Goal: Transaction & Acquisition: Download file/media

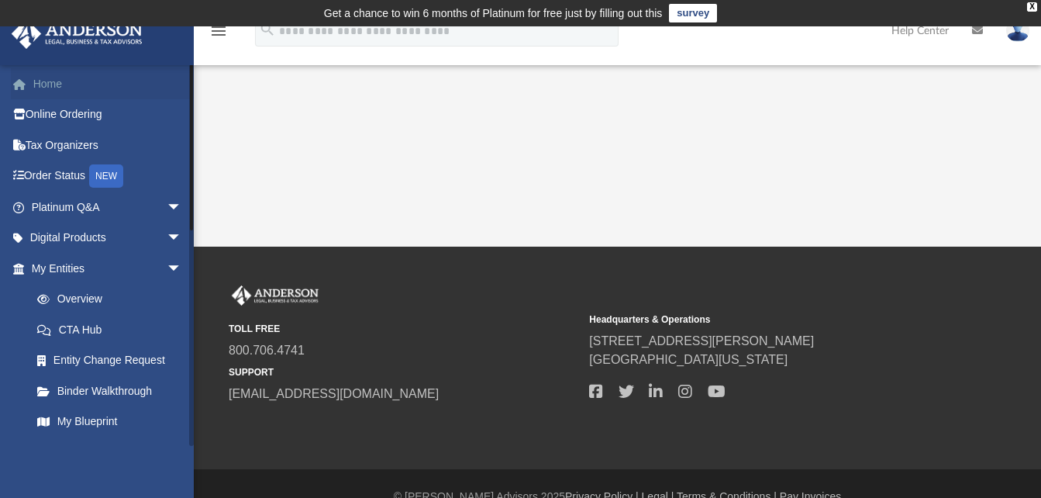
click at [52, 84] on link "Home" at bounding box center [108, 83] width 195 height 31
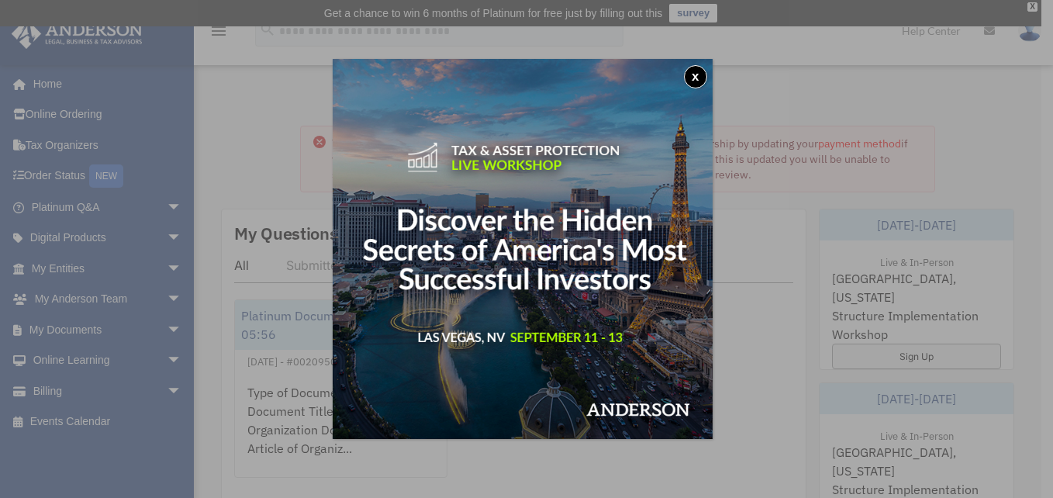
click at [702, 78] on button "x" at bounding box center [695, 76] width 23 height 23
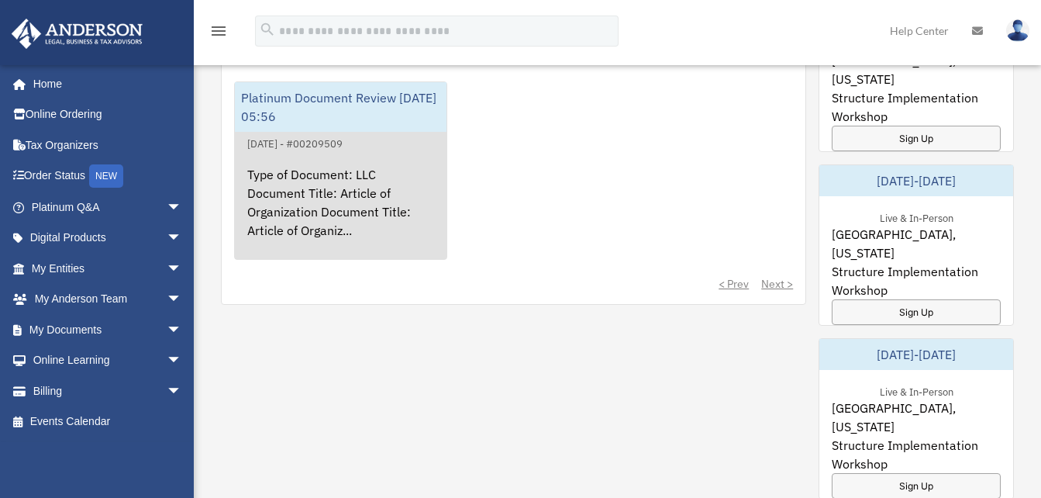
scroll to position [153, 0]
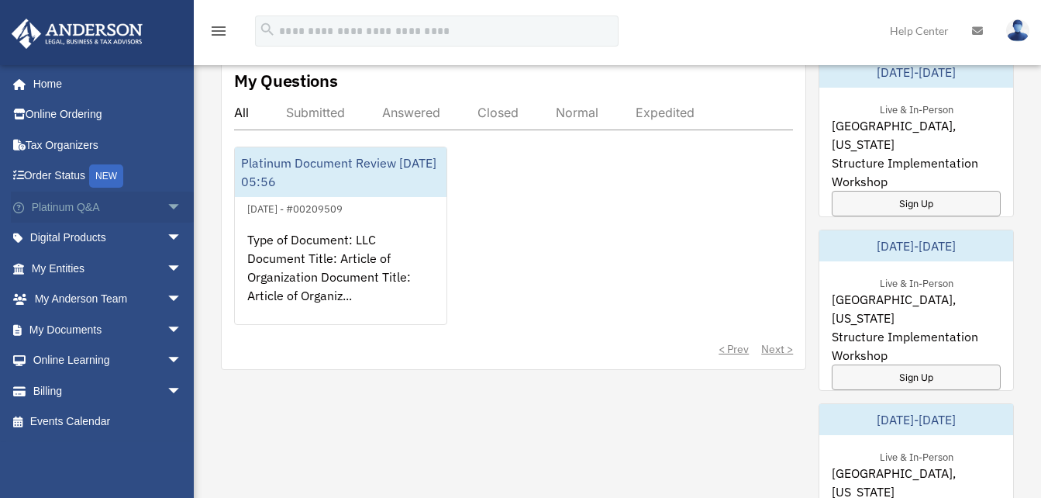
click at [167, 207] on span "arrow_drop_down" at bounding box center [182, 207] width 31 height 32
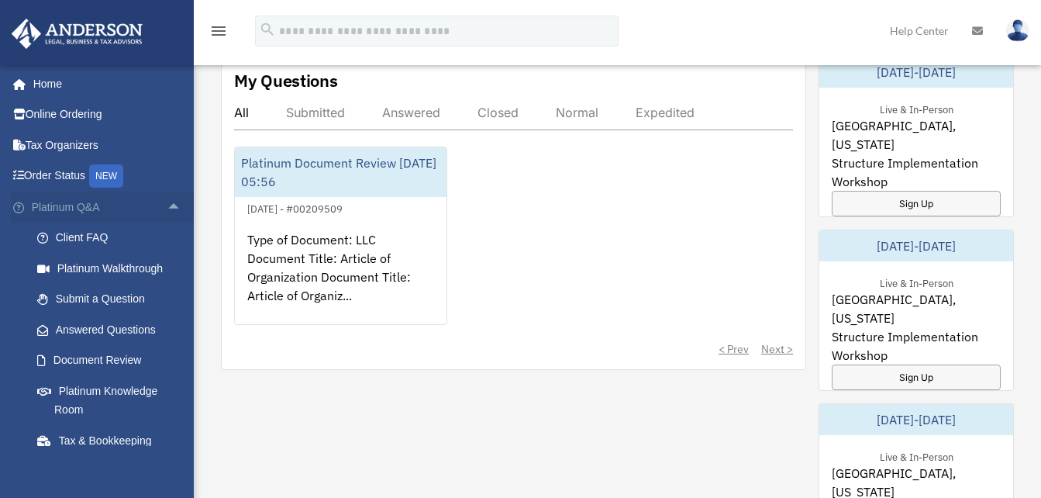
click at [167, 205] on span "arrow_drop_up" at bounding box center [182, 207] width 31 height 32
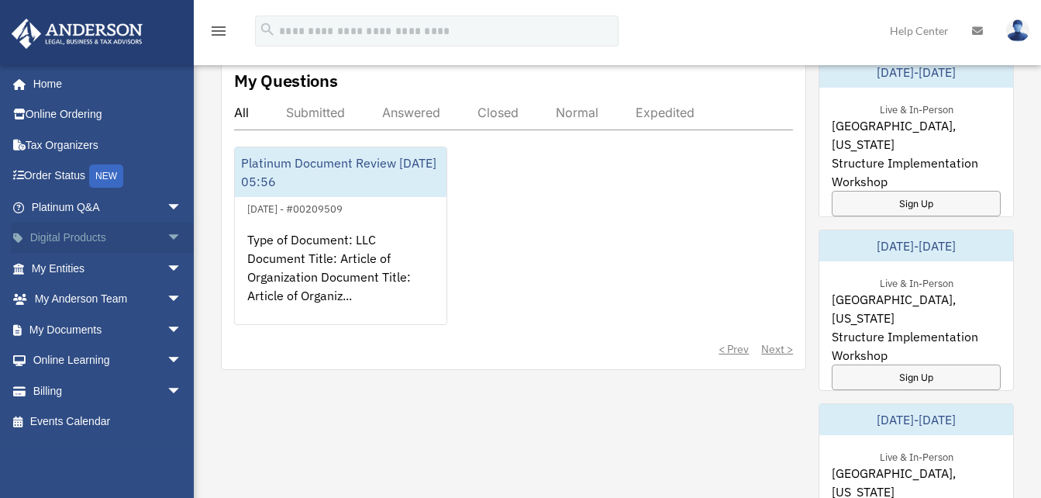
click at [167, 242] on span "arrow_drop_down" at bounding box center [182, 238] width 31 height 32
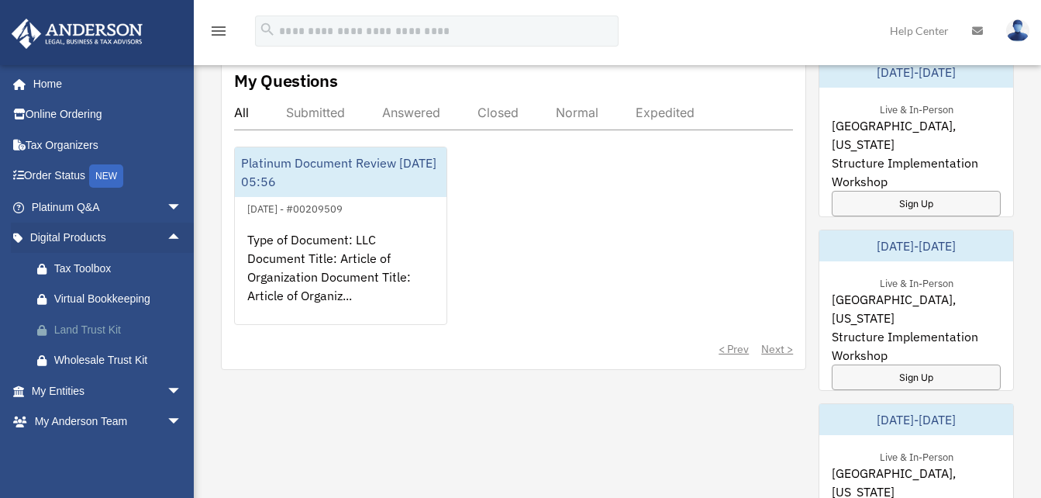
click at [100, 324] on div "Land Trust Kit" at bounding box center [120, 329] width 132 height 19
click at [167, 387] on span "arrow_drop_down" at bounding box center [182, 391] width 31 height 32
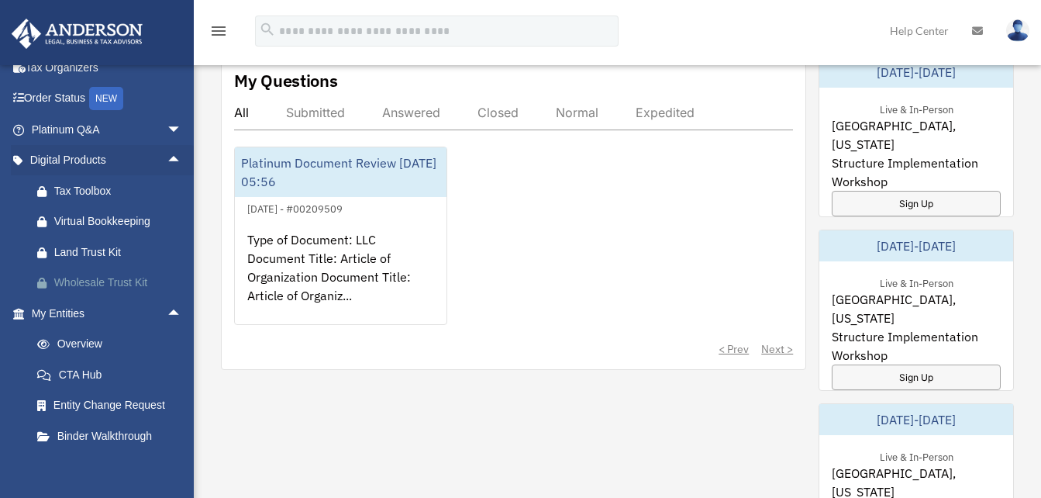
scroll to position [78, 0]
click at [167, 316] on span "arrow_drop_up" at bounding box center [182, 314] width 31 height 32
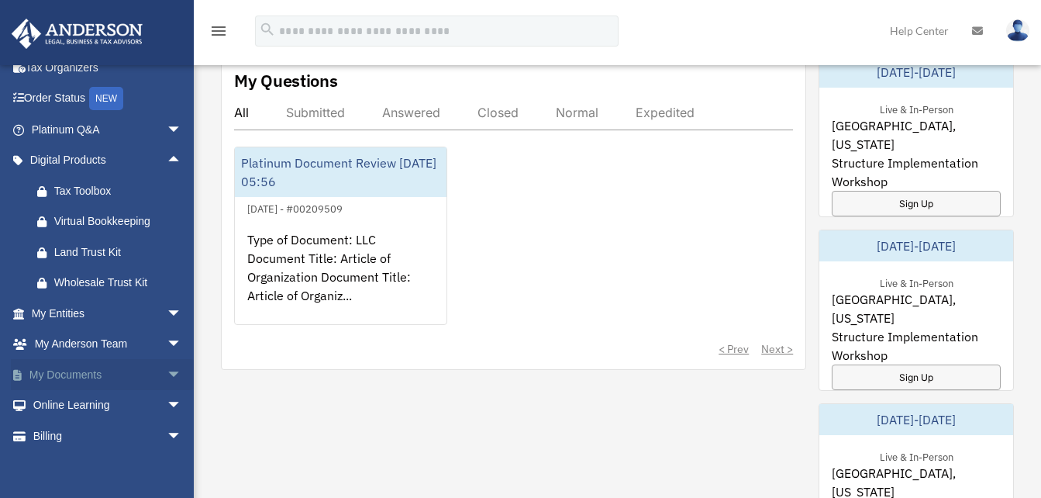
scroll to position [117, 0]
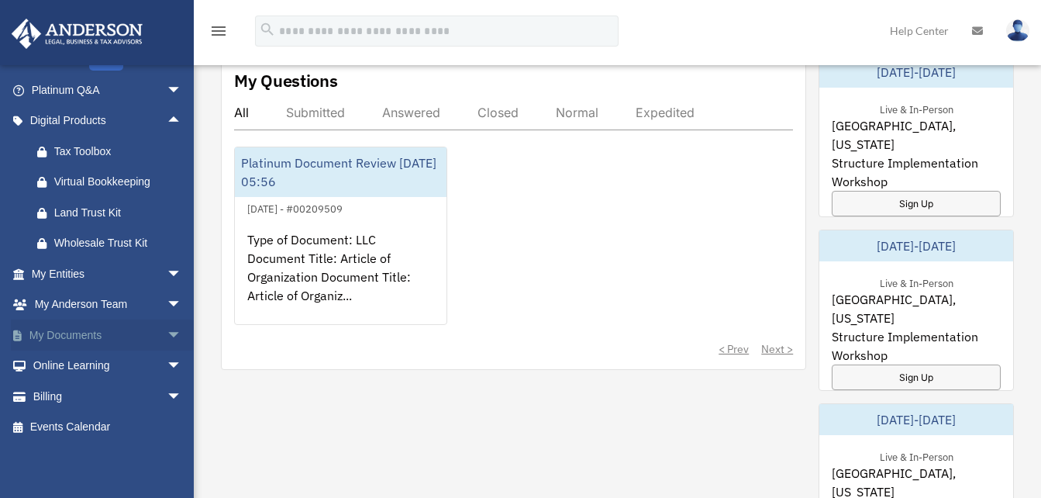
click at [167, 333] on span "arrow_drop_down" at bounding box center [182, 335] width 31 height 32
click at [94, 367] on link "Box" at bounding box center [114, 365] width 184 height 31
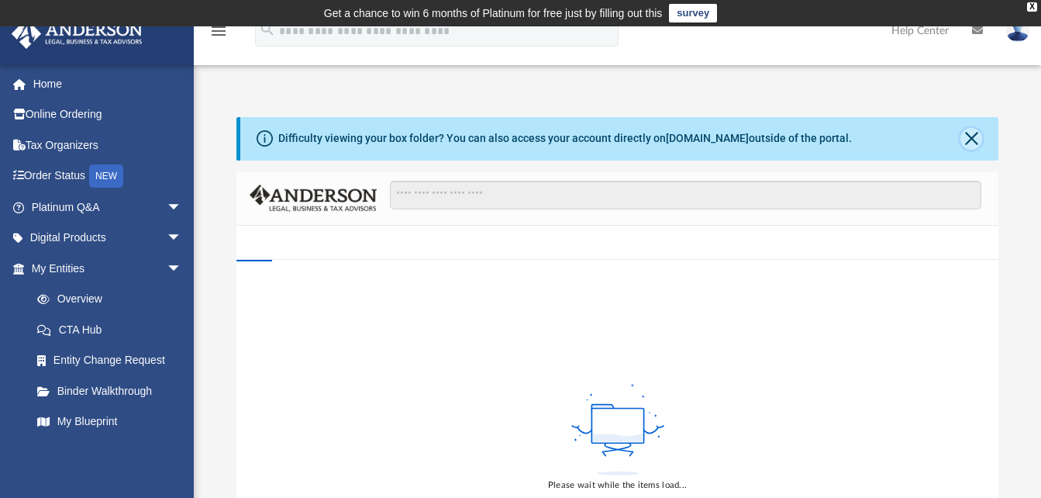
click at [967, 147] on button "Close" at bounding box center [971, 139] width 22 height 22
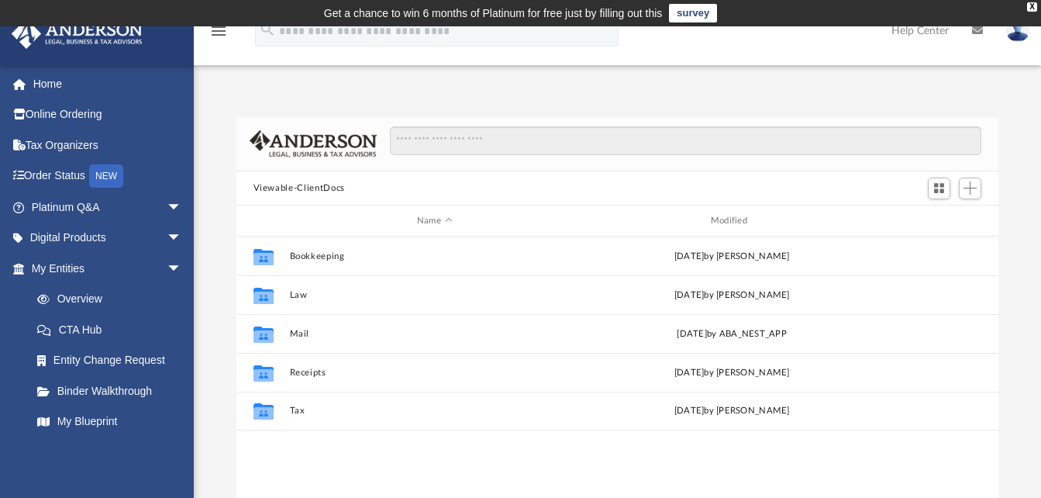
scroll to position [341, 750]
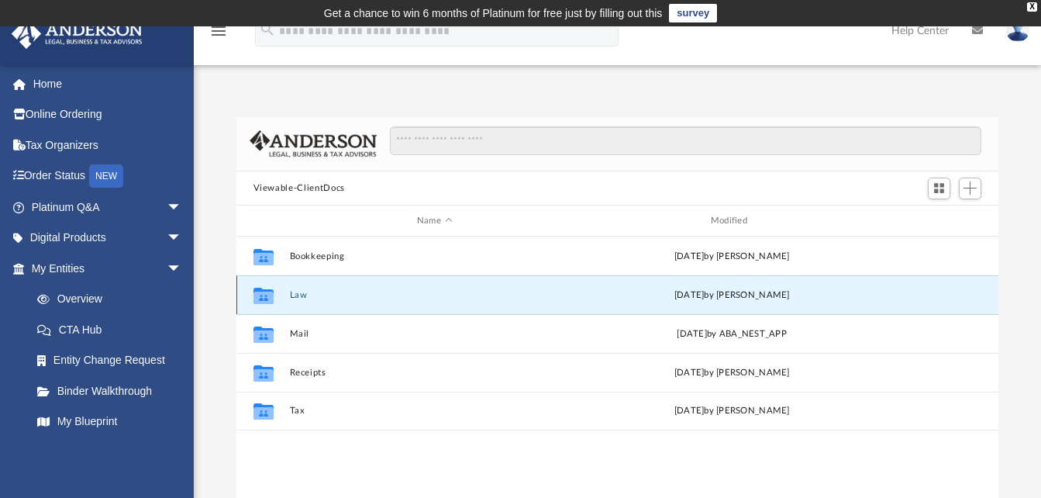
click at [290, 296] on button "Law" at bounding box center [434, 295] width 291 height 10
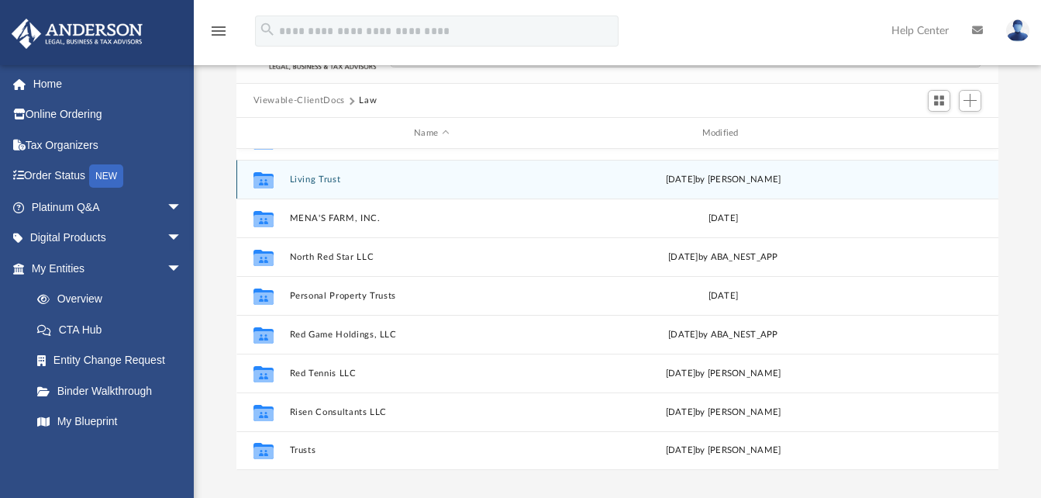
scroll to position [88, 0]
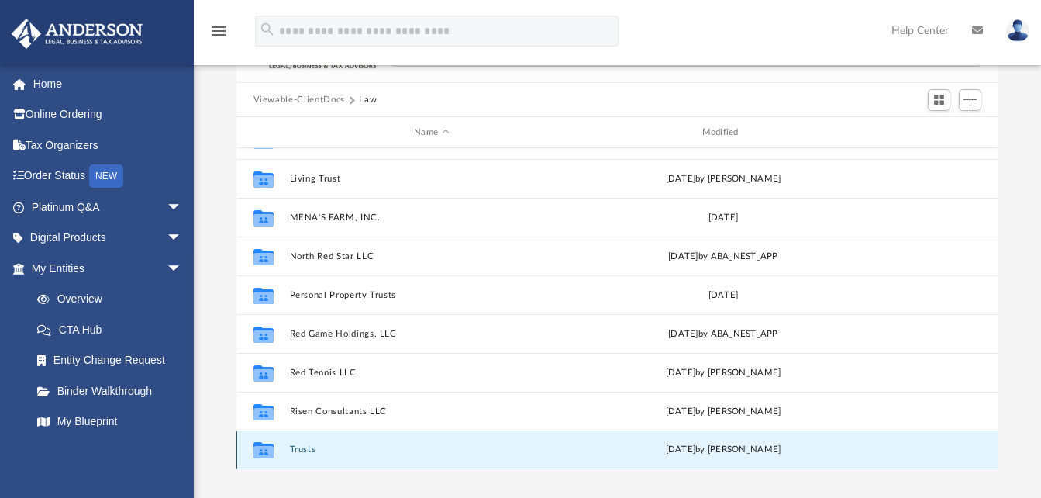
click at [302, 448] on button "Trusts" at bounding box center [431, 450] width 285 height 10
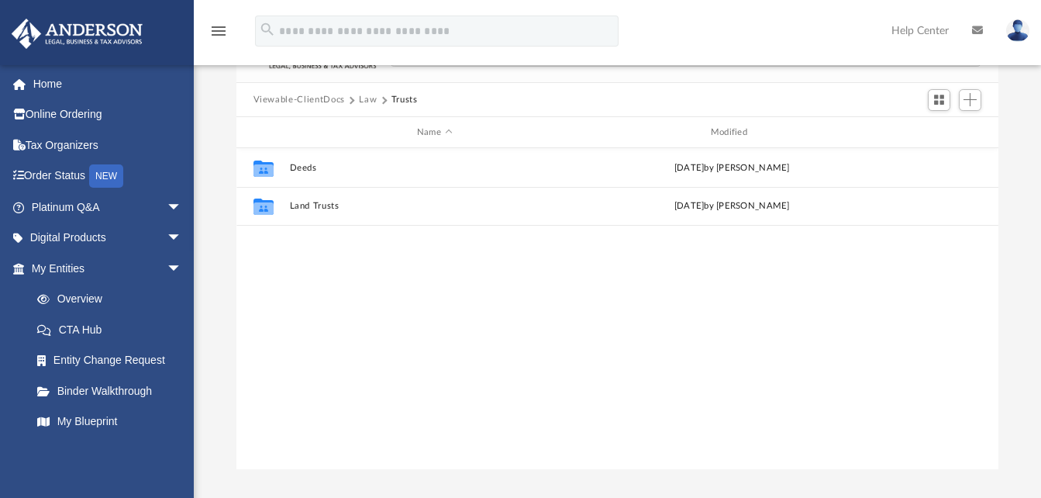
scroll to position [0, 0]
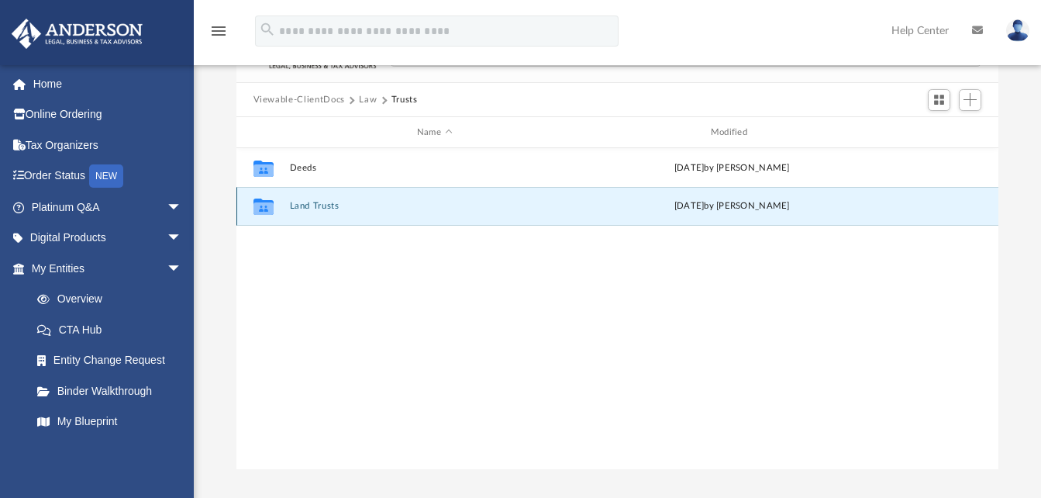
click at [303, 207] on button "Land Trusts" at bounding box center [434, 207] width 291 height 10
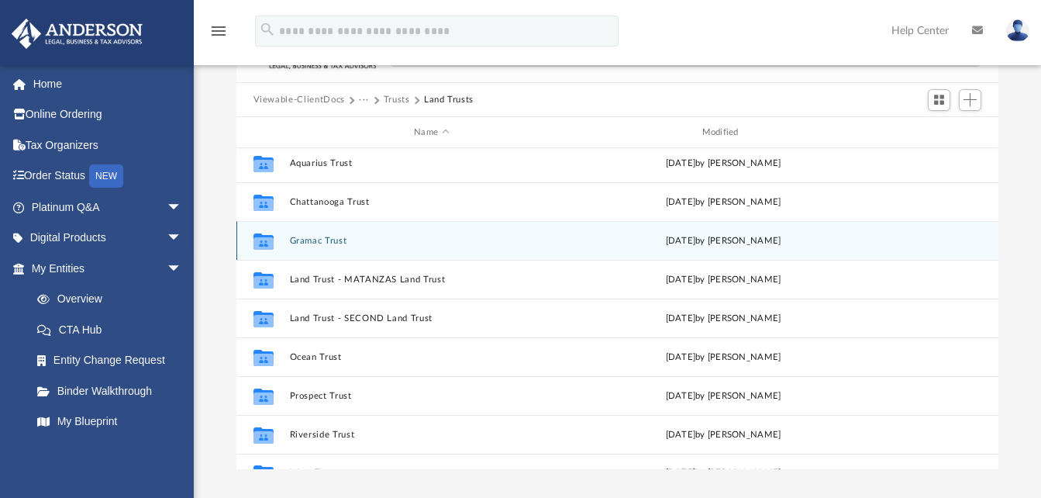
scroll to position [183, 0]
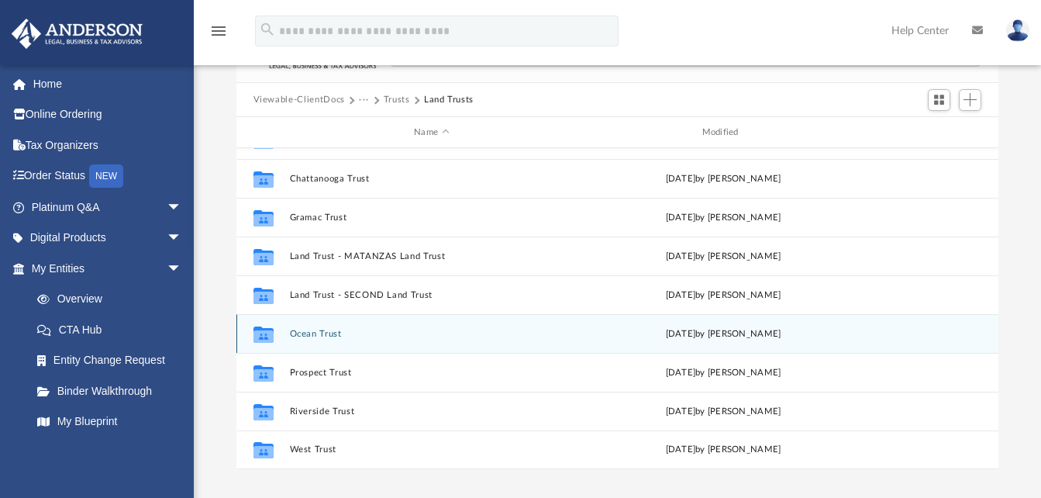
click at [313, 329] on button "Ocean Trust" at bounding box center [431, 334] width 285 height 10
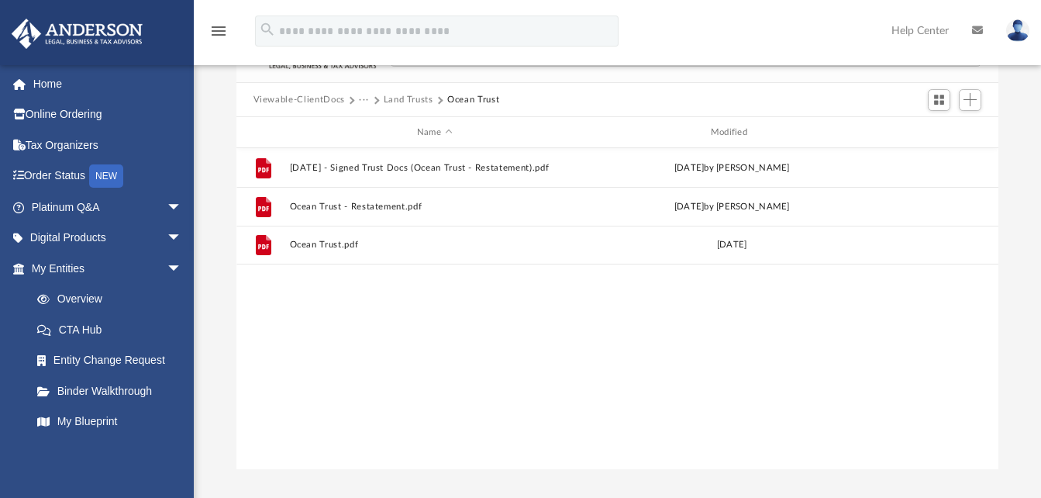
scroll to position [0, 0]
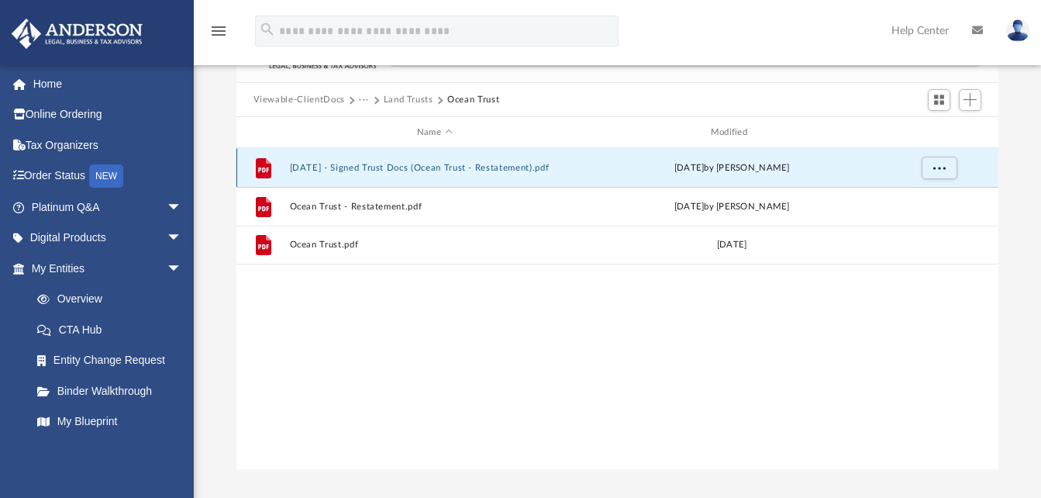
click at [318, 167] on button "2024.01.26 - Signed Trust Docs (Ocean Trust - Restatement).pdf" at bounding box center [434, 168] width 291 height 10
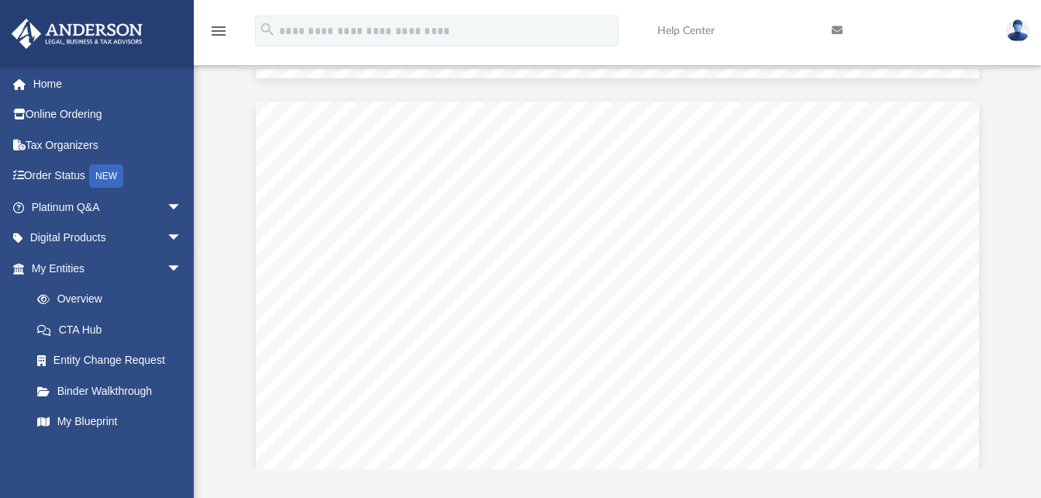
scroll to position [15183, 0]
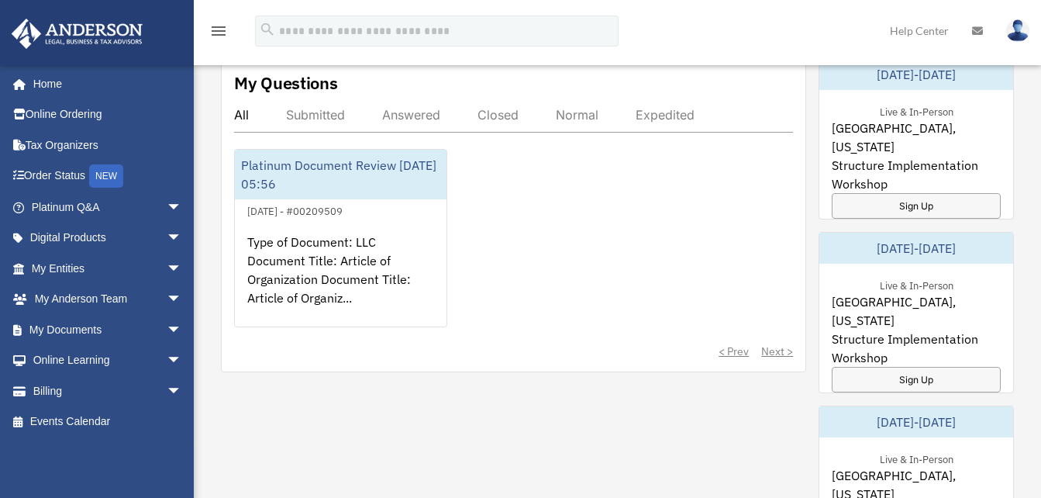
scroll to position [152, 0]
click at [167, 357] on span "arrow_drop_down" at bounding box center [182, 361] width 31 height 32
click at [167, 329] on span "arrow_drop_down" at bounding box center [182, 330] width 31 height 32
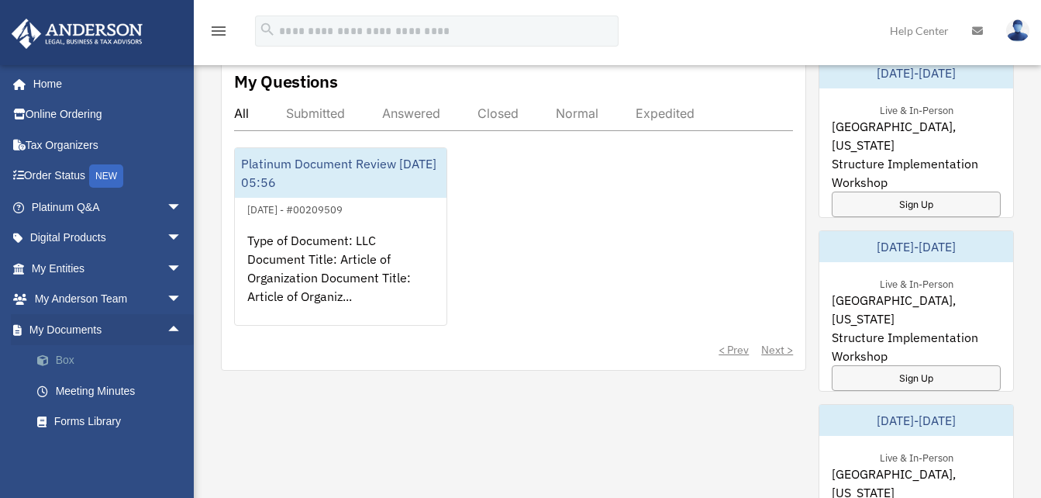
click at [80, 355] on link "Box" at bounding box center [114, 360] width 184 height 31
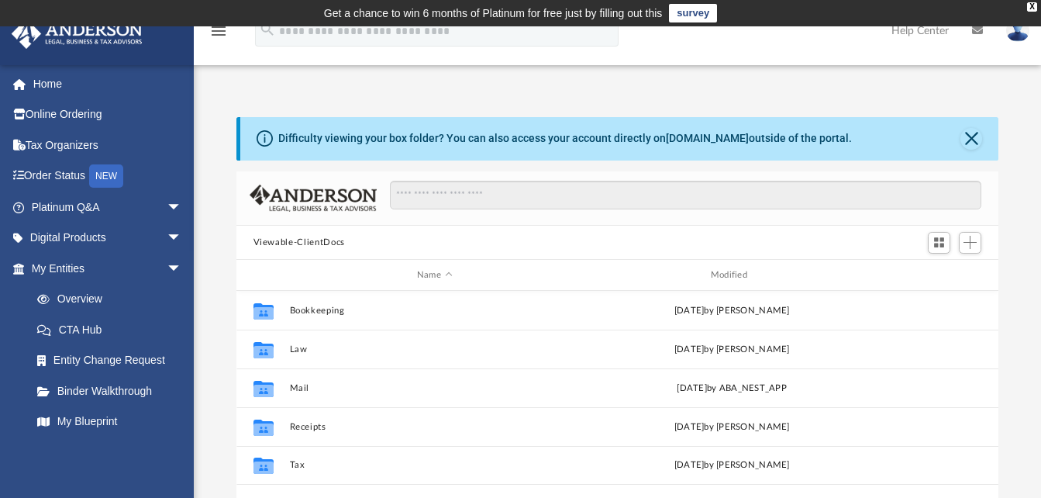
scroll to position [341, 750]
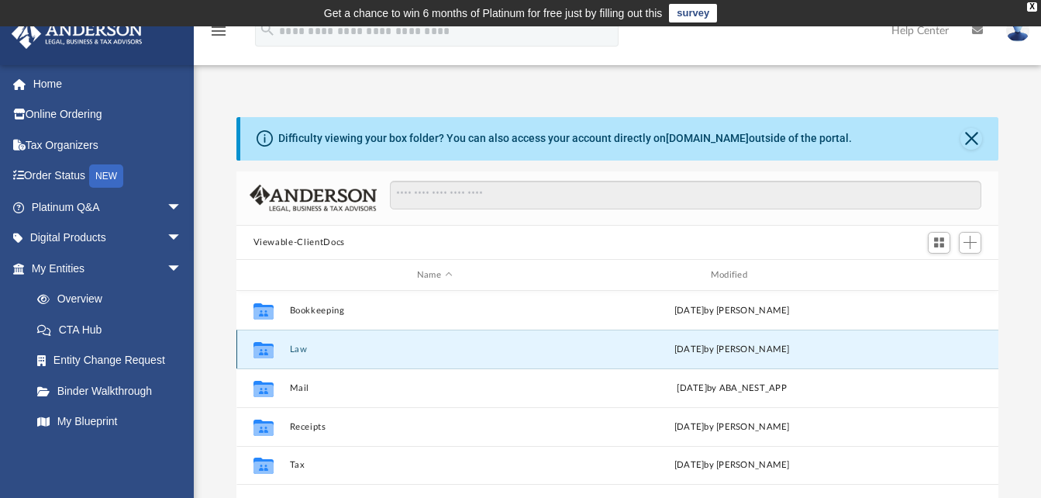
click at [297, 348] on button "Law" at bounding box center [434, 349] width 291 height 10
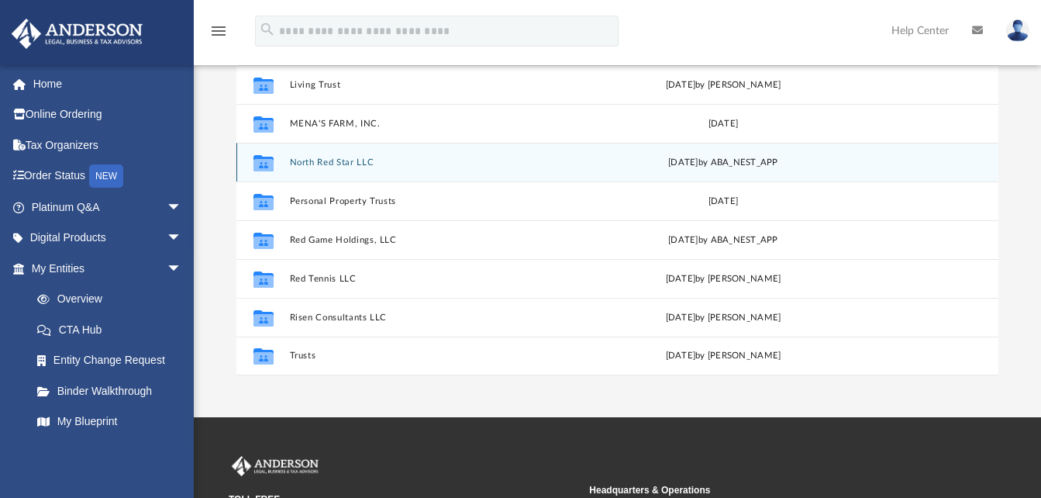
scroll to position [237, 0]
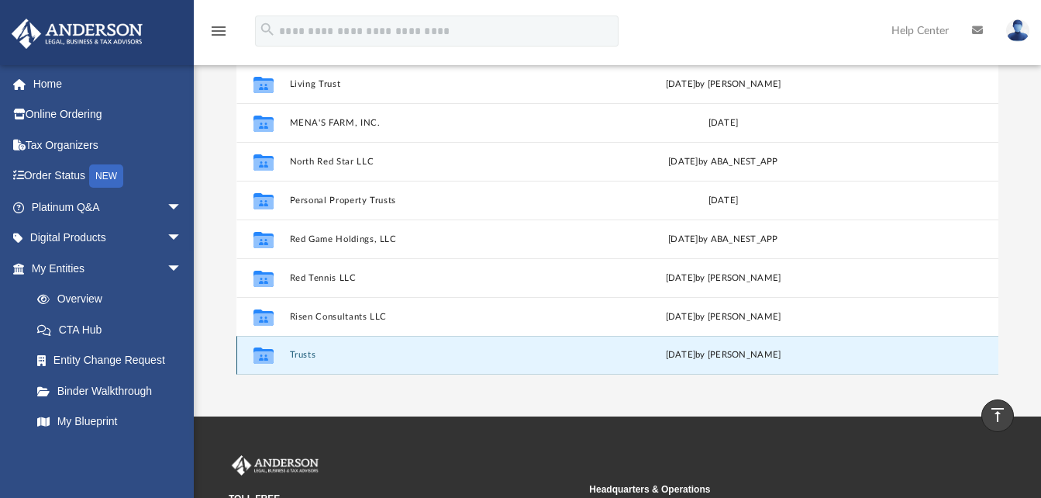
click at [309, 357] on button "Trusts" at bounding box center [431, 355] width 285 height 10
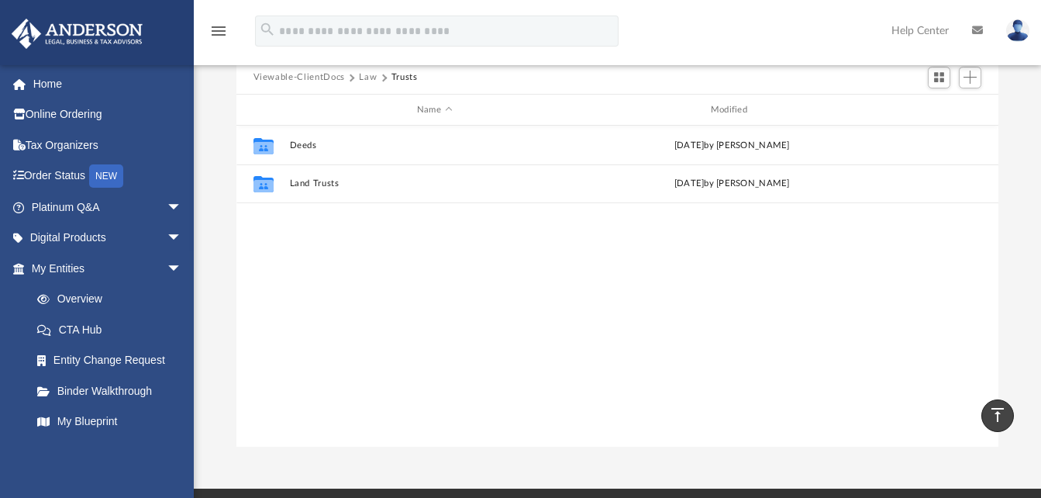
scroll to position [131, 0]
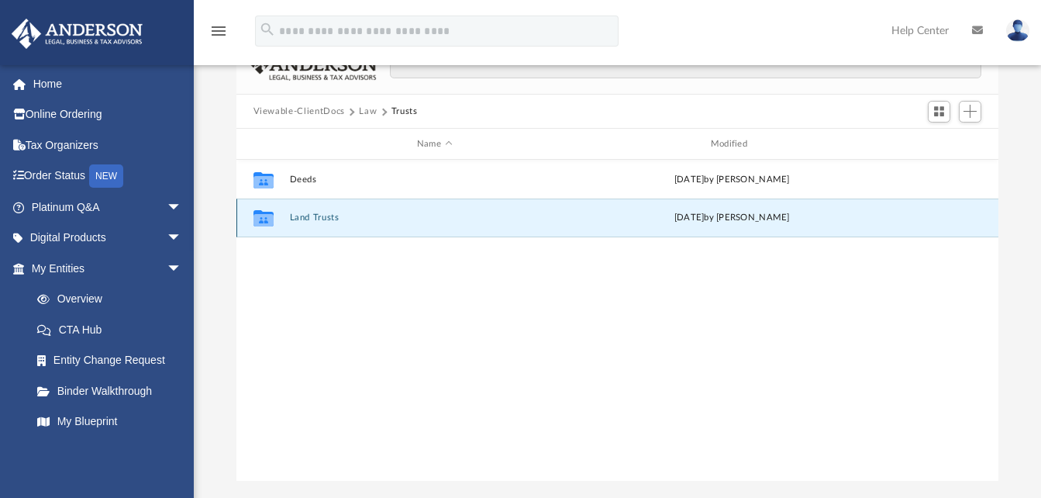
click at [309, 220] on button "Land Trusts" at bounding box center [434, 218] width 291 height 10
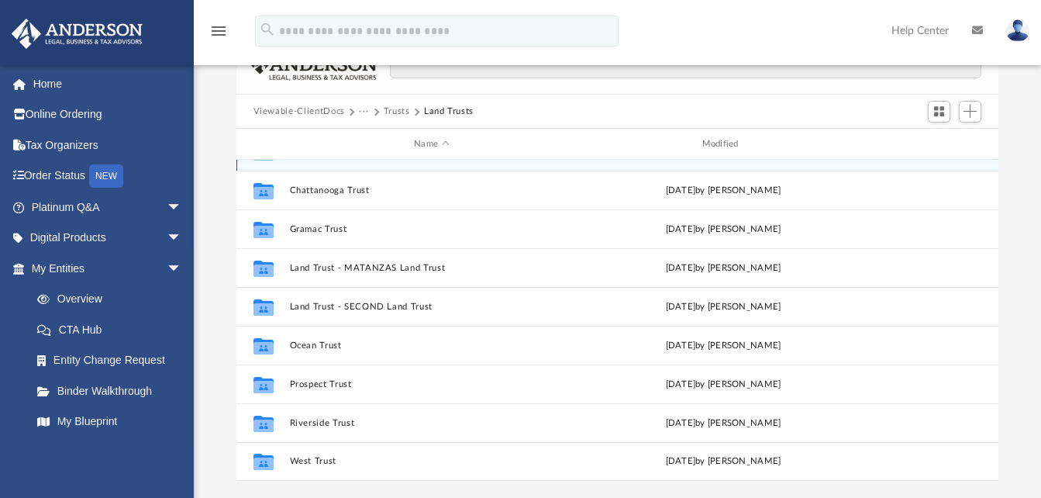
scroll to position [136, 0]
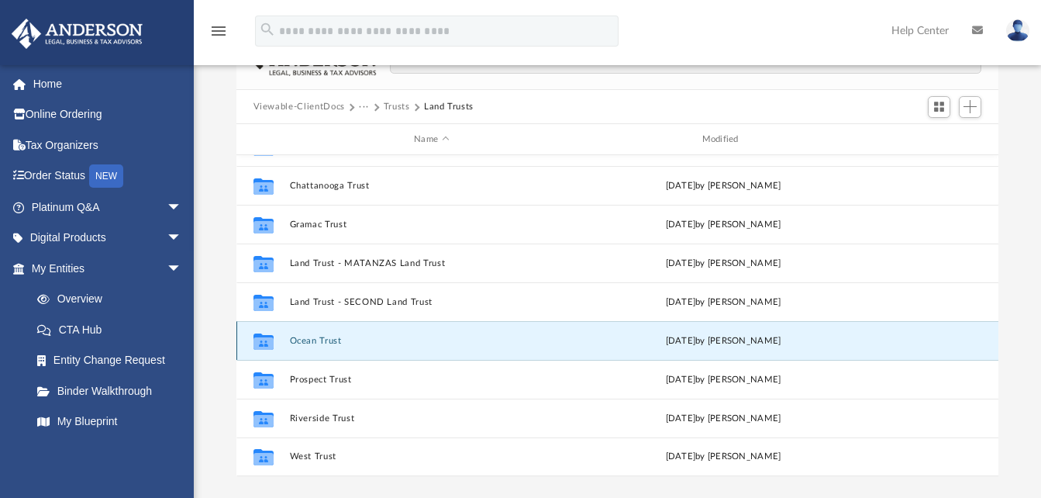
click at [307, 340] on button "Ocean Trust" at bounding box center [431, 341] width 285 height 10
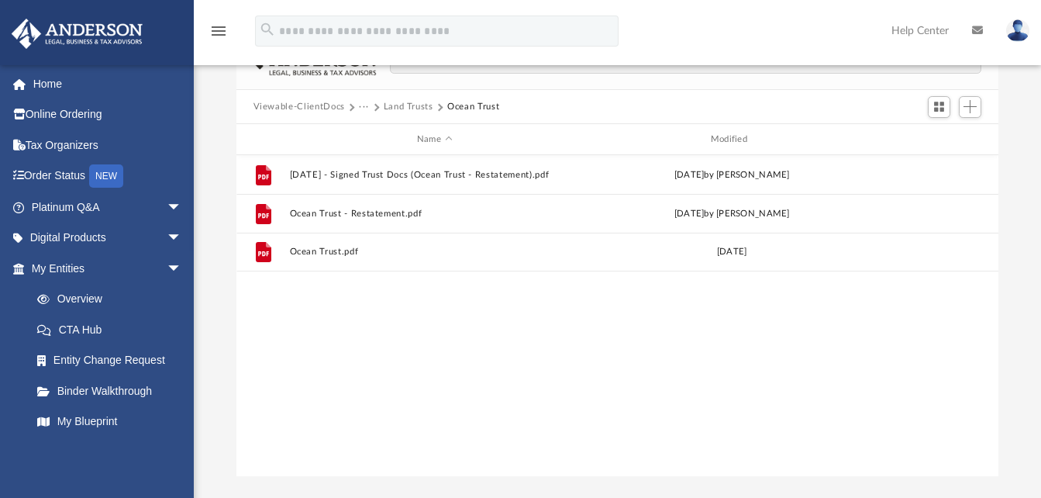
scroll to position [0, 0]
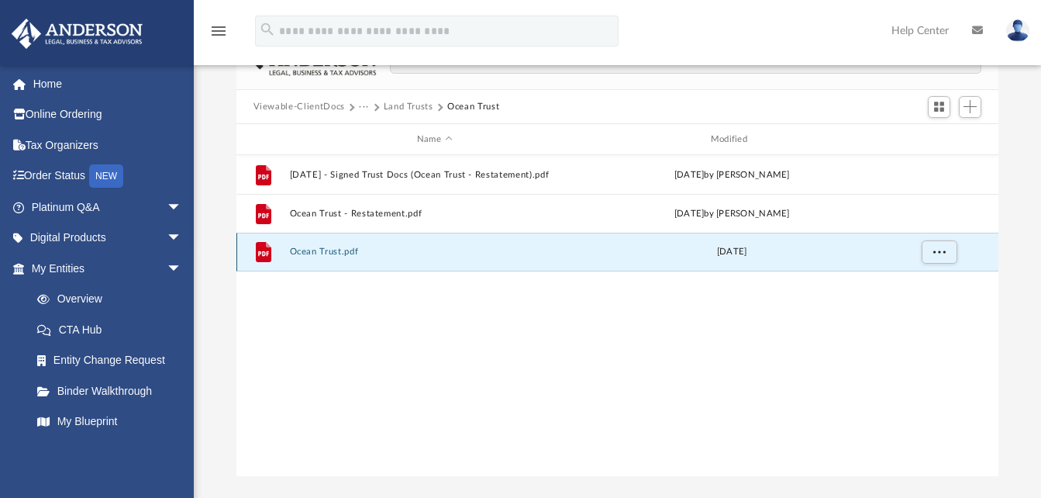
click at [325, 250] on button "Ocean Trust.pdf" at bounding box center [434, 252] width 291 height 10
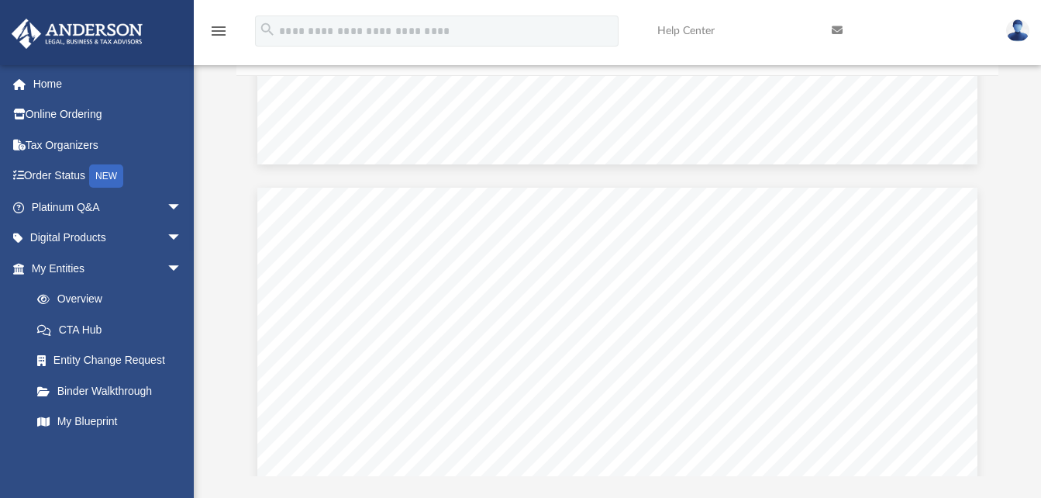
scroll to position [29524, 0]
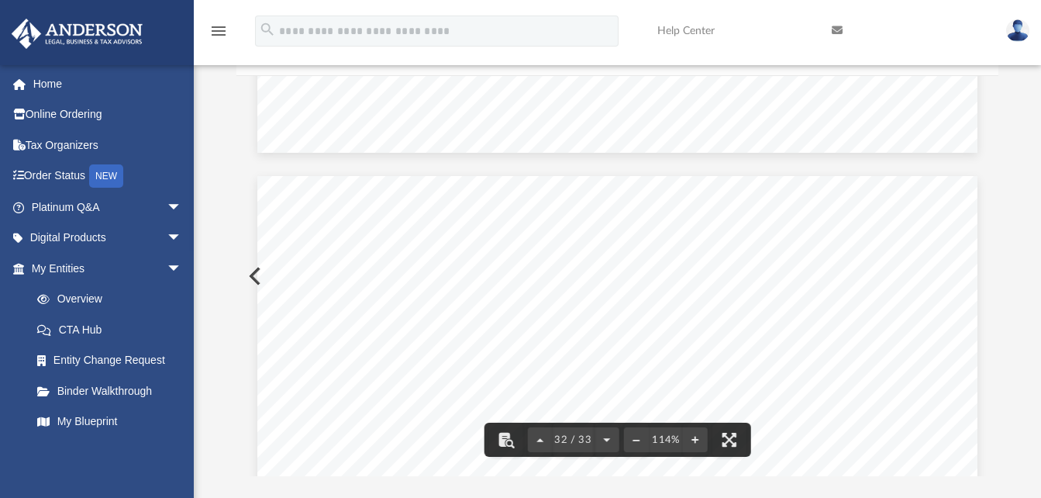
click at [260, 275] on div "Assignment of Beneficial Interest Page 1 of 2 Assignment of the Beneficial Inte…" at bounding box center [617, 408] width 720 height 932
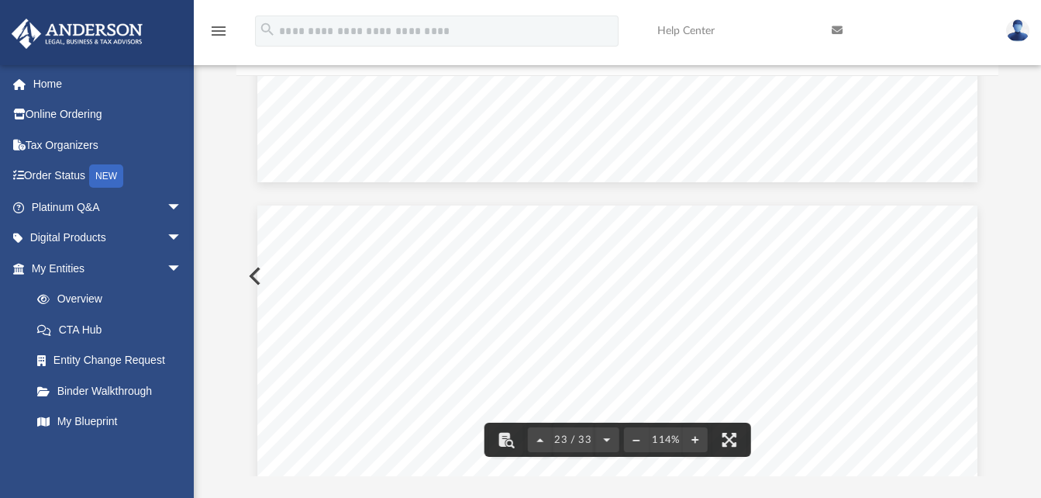
scroll to position [21686, 0]
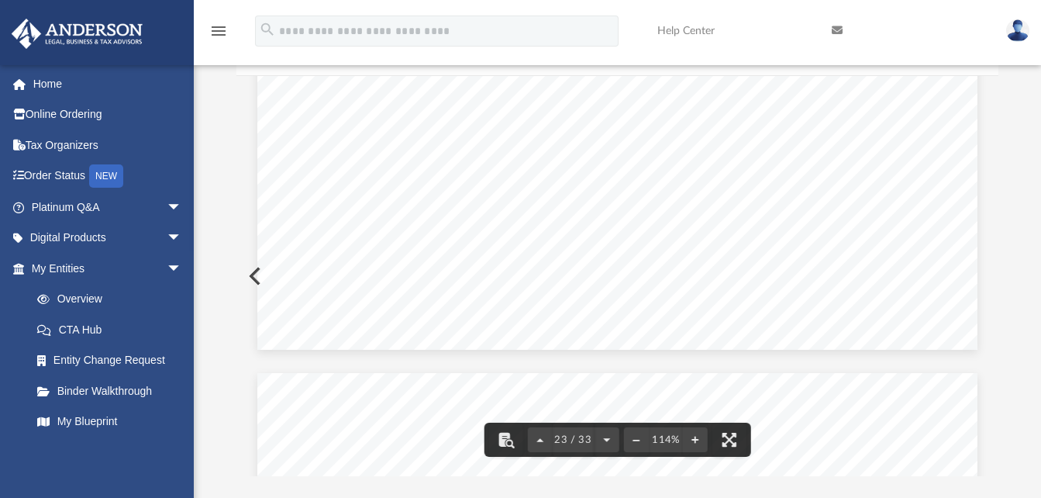
click at [219, 37] on icon "menu" at bounding box center [218, 31] width 19 height 19
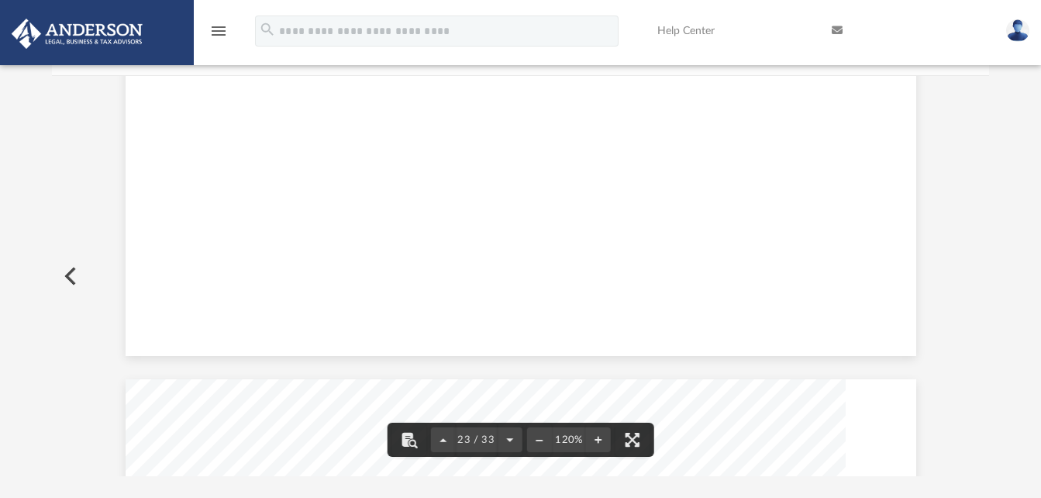
scroll to position [23024, 0]
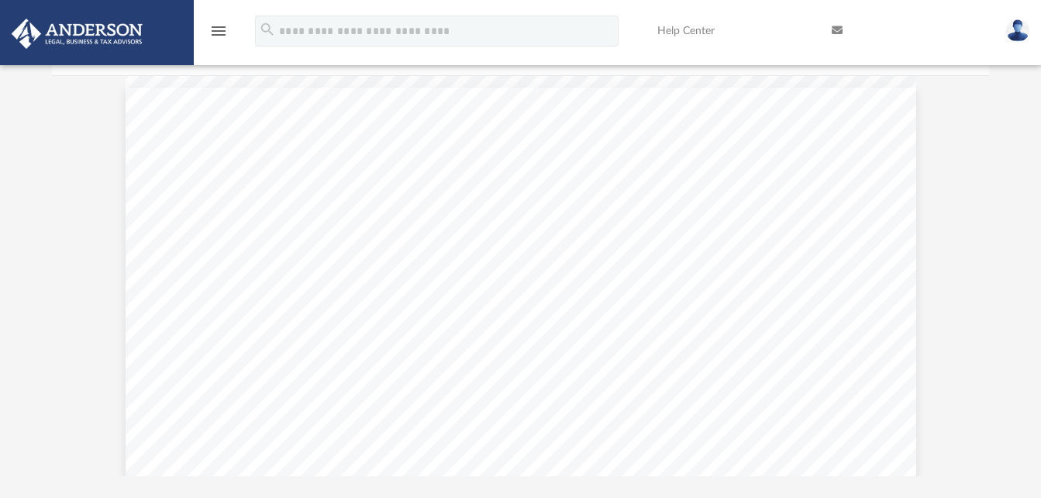
click at [219, 37] on icon "menu" at bounding box center [218, 31] width 19 height 19
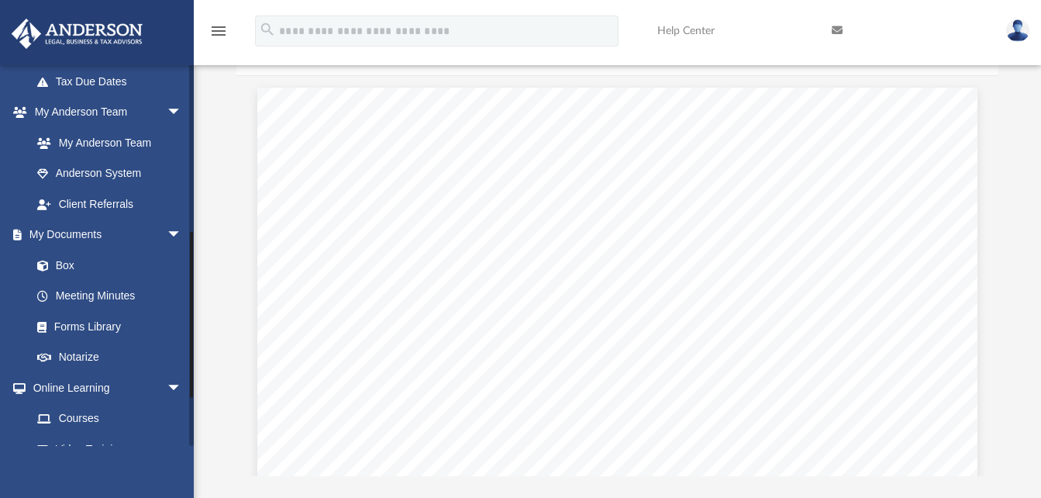
scroll to position [378, 0]
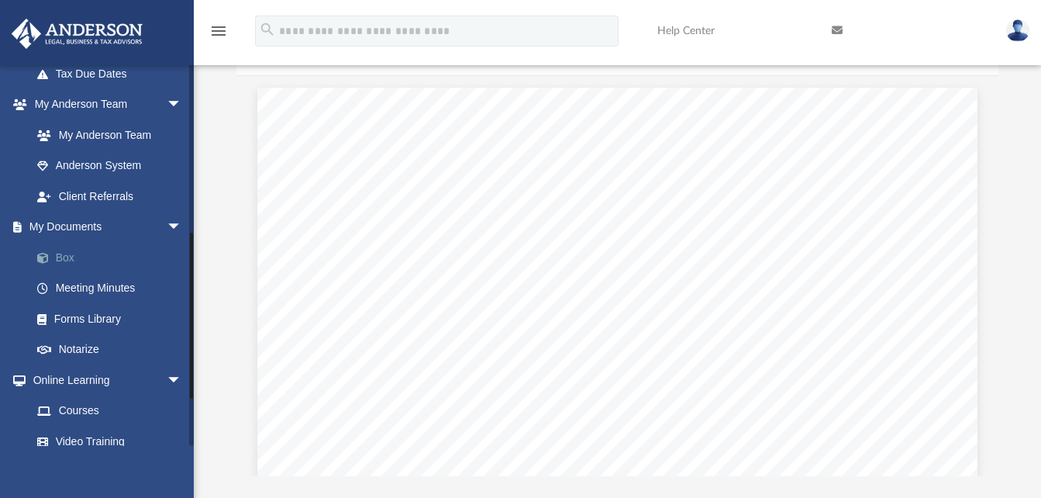
click at [81, 258] on link "Box" at bounding box center [114, 257] width 184 height 31
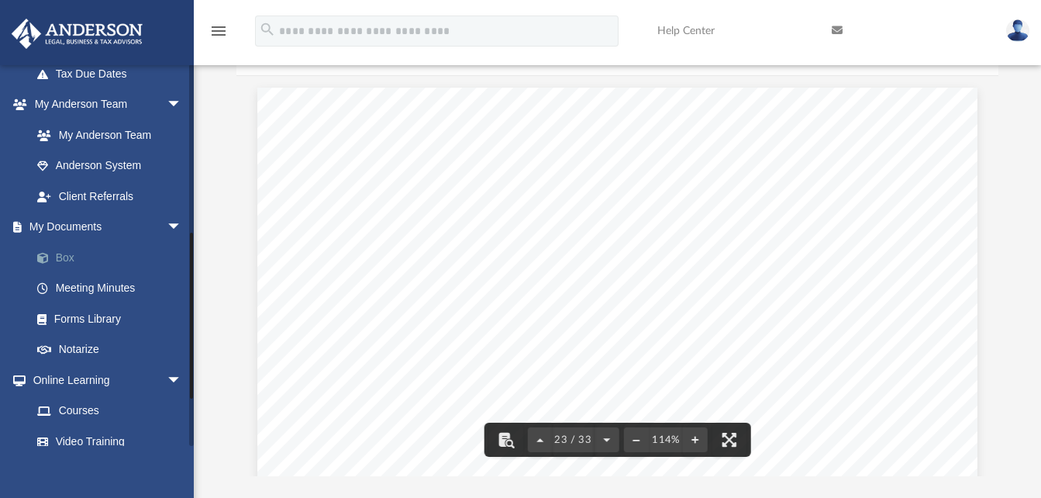
click at [57, 257] on link "Box" at bounding box center [114, 257] width 184 height 31
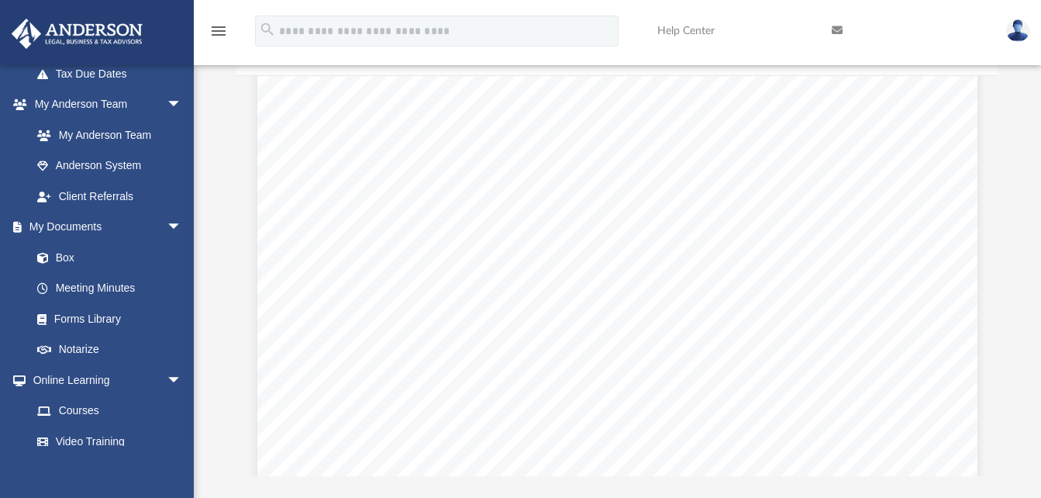
scroll to position [21087, 0]
click at [65, 255] on link "Box" at bounding box center [114, 257] width 184 height 31
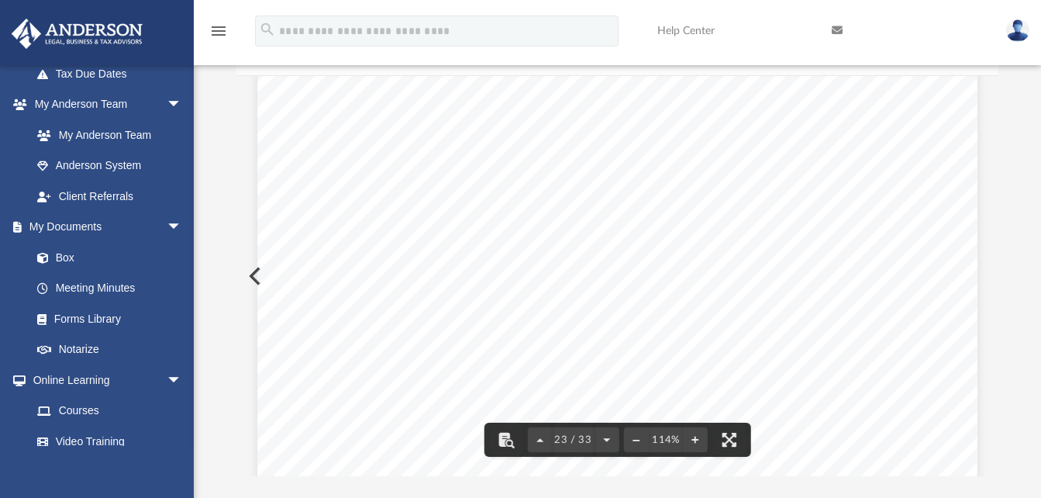
scroll to position [0, 0]
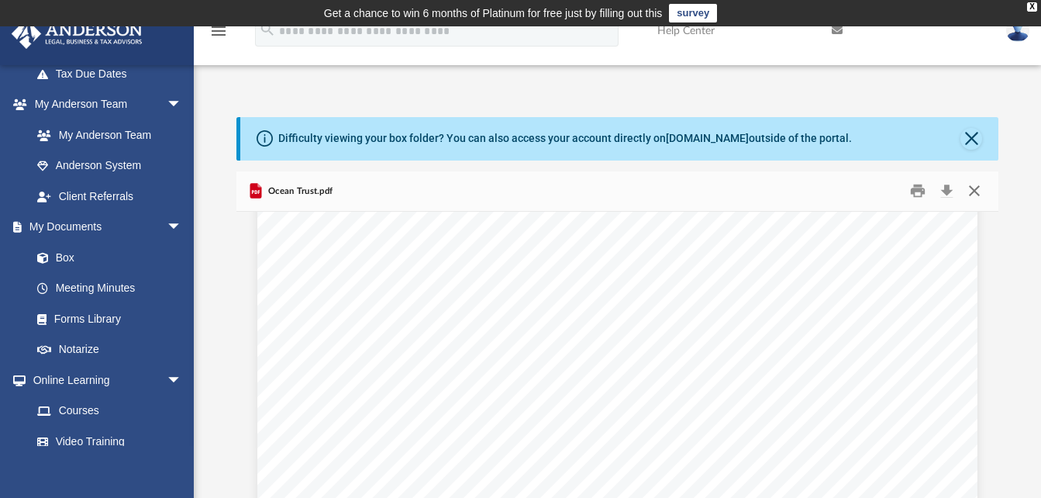
click at [977, 195] on button "Close" at bounding box center [974, 191] width 28 height 24
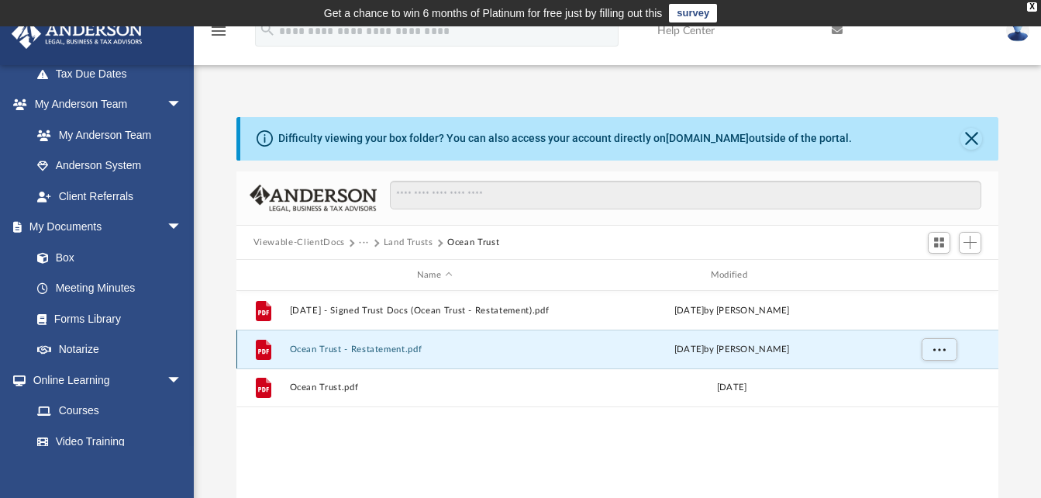
click at [378, 349] on button "Ocean Trust - Restatement.pdf" at bounding box center [434, 349] width 291 height 10
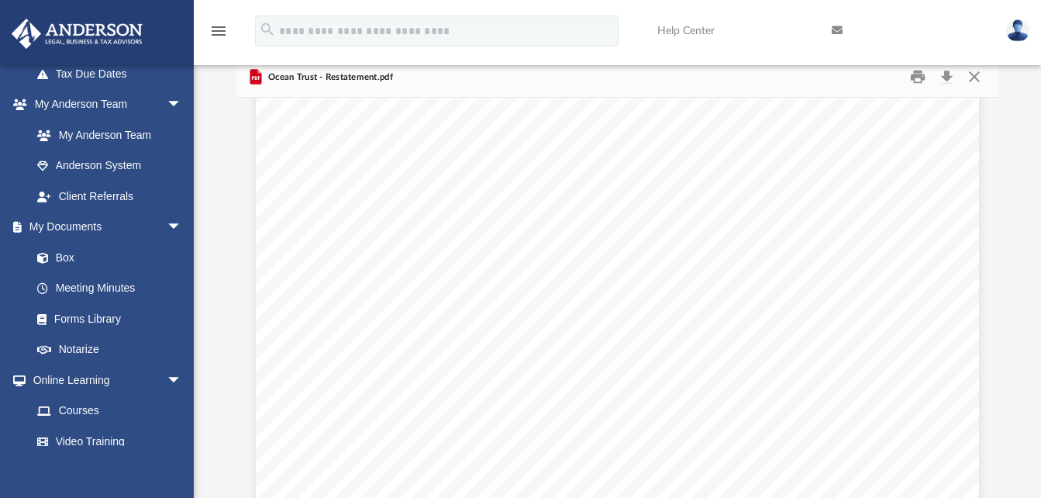
scroll to position [6817, 0]
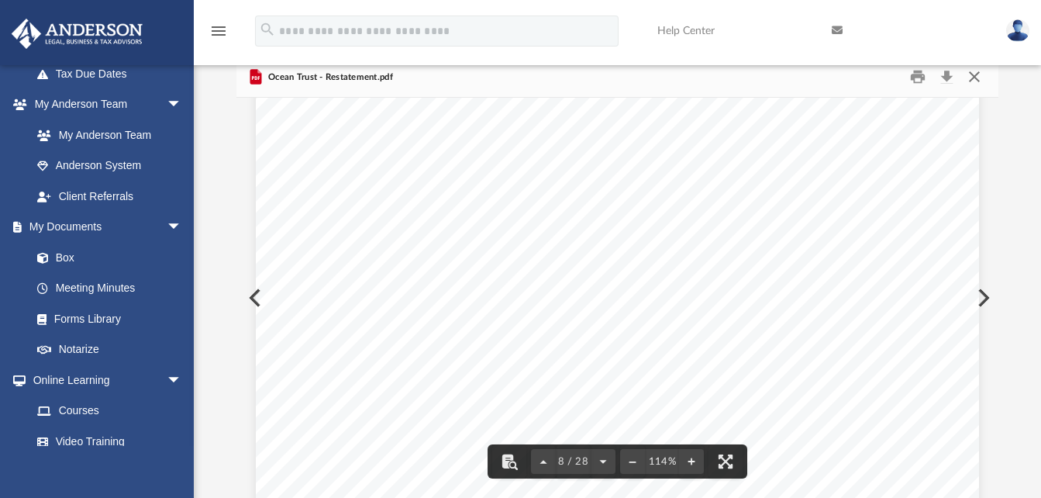
click at [974, 75] on button "Close" at bounding box center [974, 77] width 28 height 24
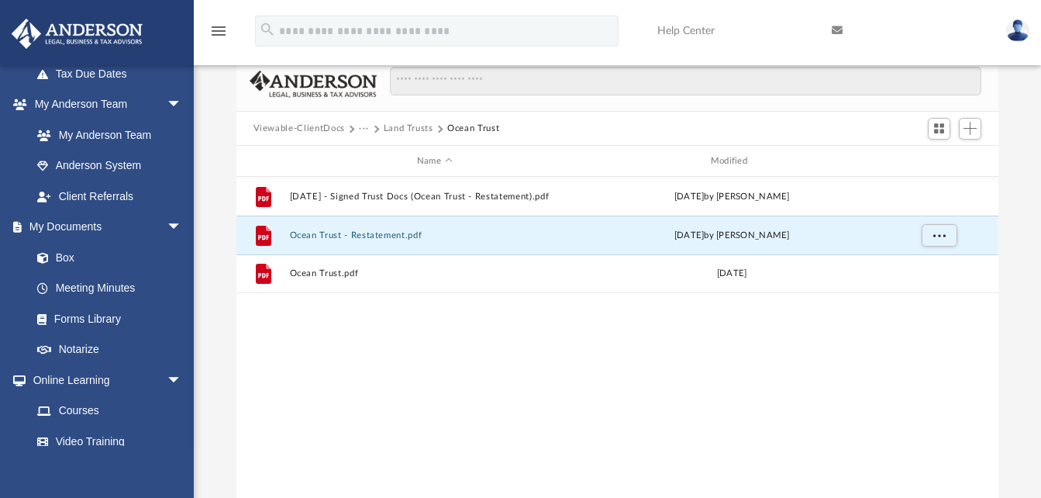
click at [403, 129] on button "Land Trusts" at bounding box center [409, 129] width 50 height 14
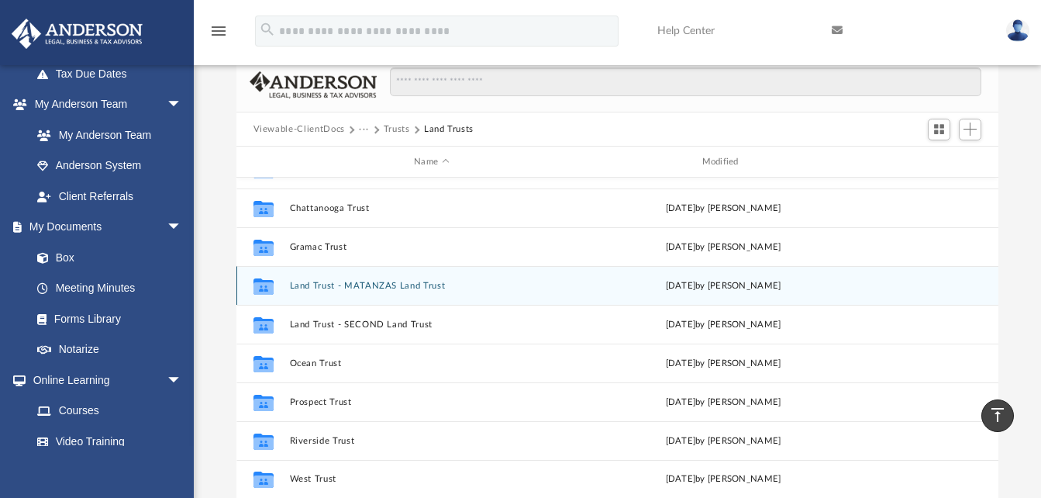
scroll to position [111, 0]
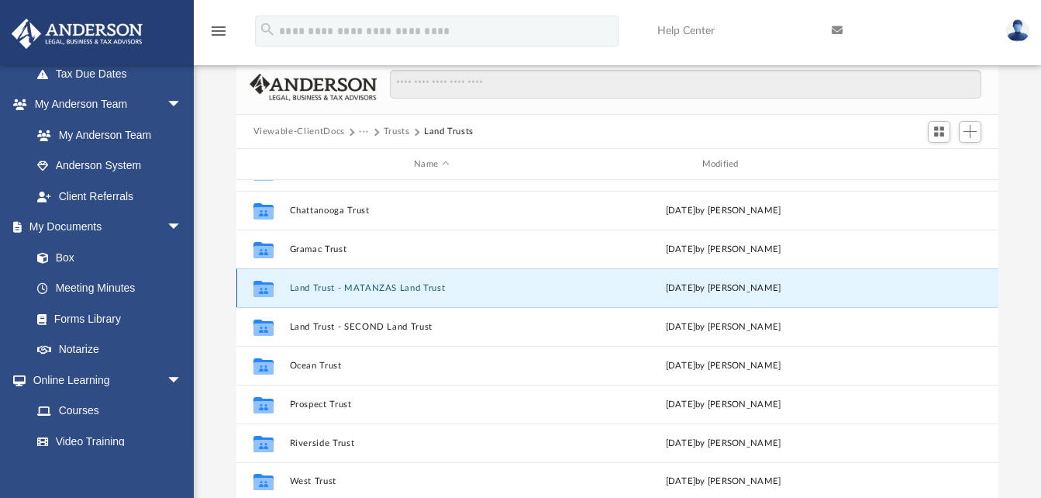
click at [350, 284] on button "Land Trust - MATANZAS Land Trust" at bounding box center [431, 288] width 285 height 10
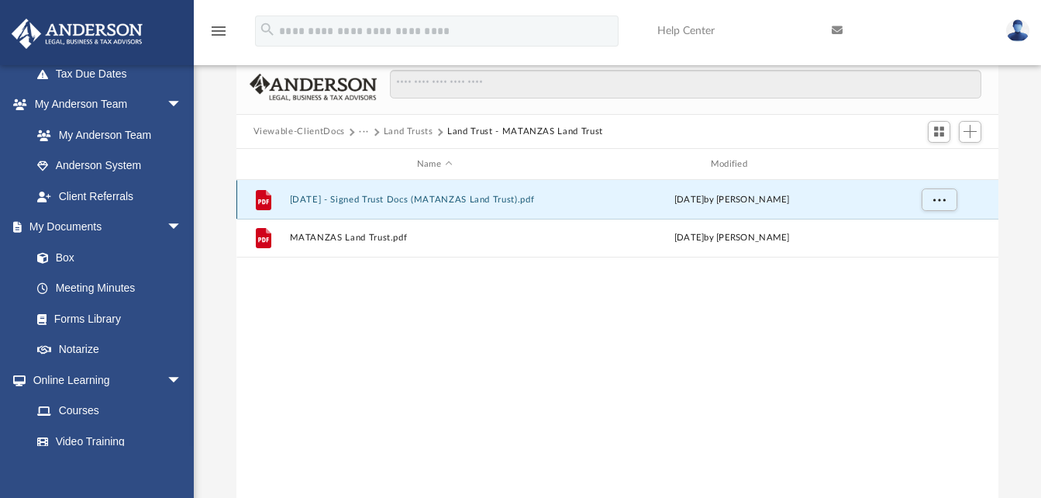
click at [395, 203] on button "2023.11.07 - Signed Trust Docs (MATANZAS Land Trust).pdf" at bounding box center [434, 200] width 291 height 10
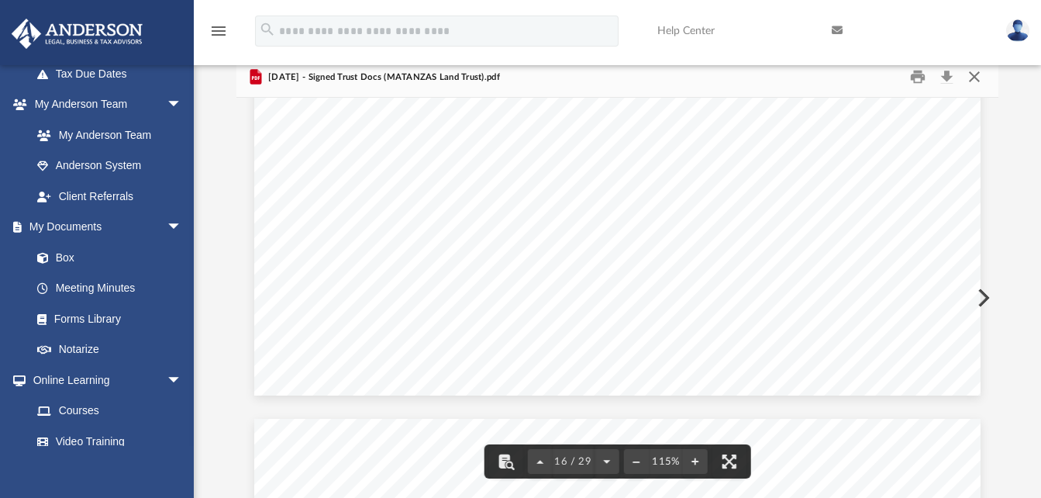
scroll to position [15109, 0]
click at [973, 78] on button "Close" at bounding box center [974, 77] width 28 height 24
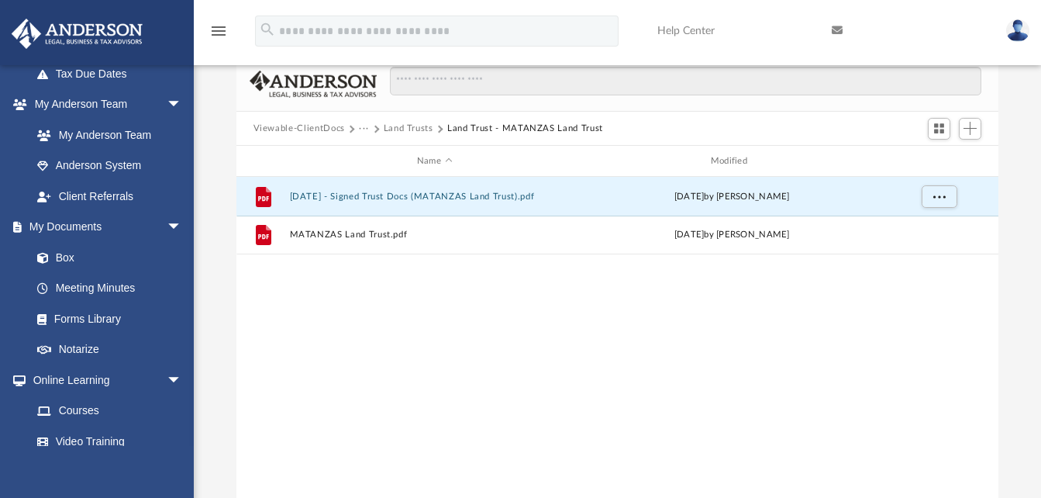
click at [402, 128] on button "Land Trusts" at bounding box center [409, 129] width 50 height 14
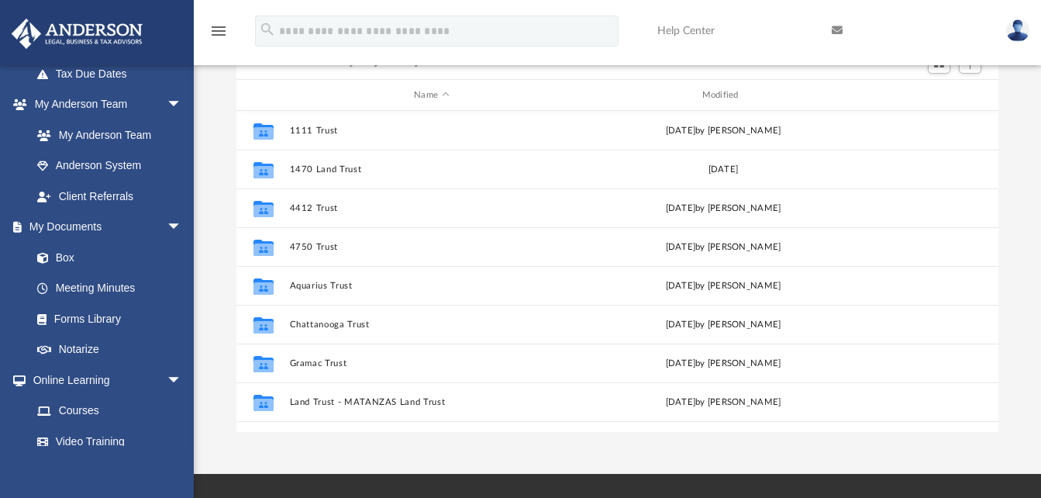
scroll to position [173, 0]
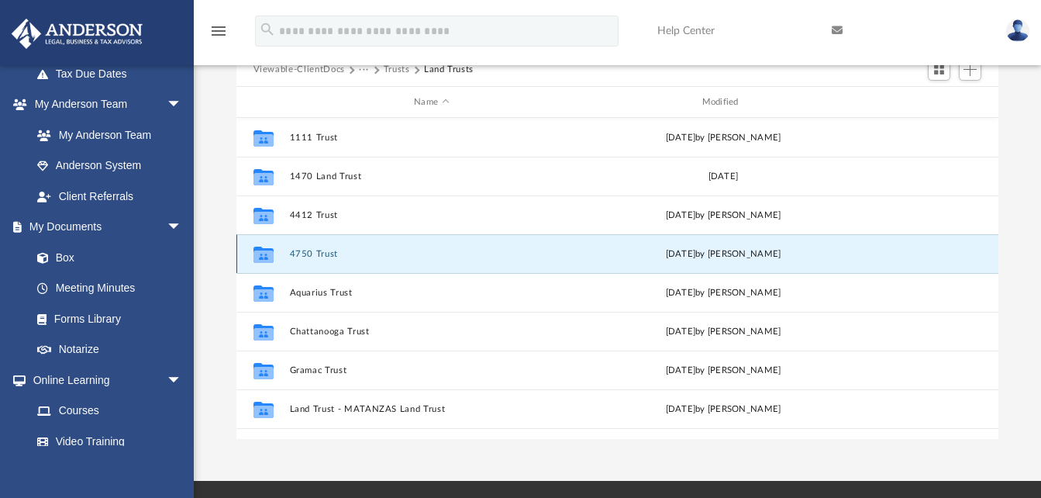
click at [318, 255] on button "4750 Trust" at bounding box center [431, 254] width 285 height 10
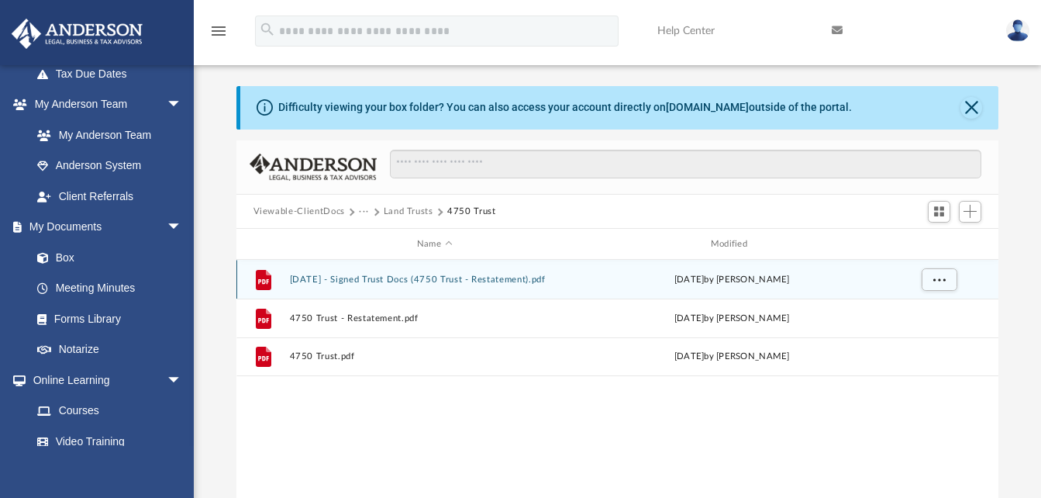
scroll to position [30, 0]
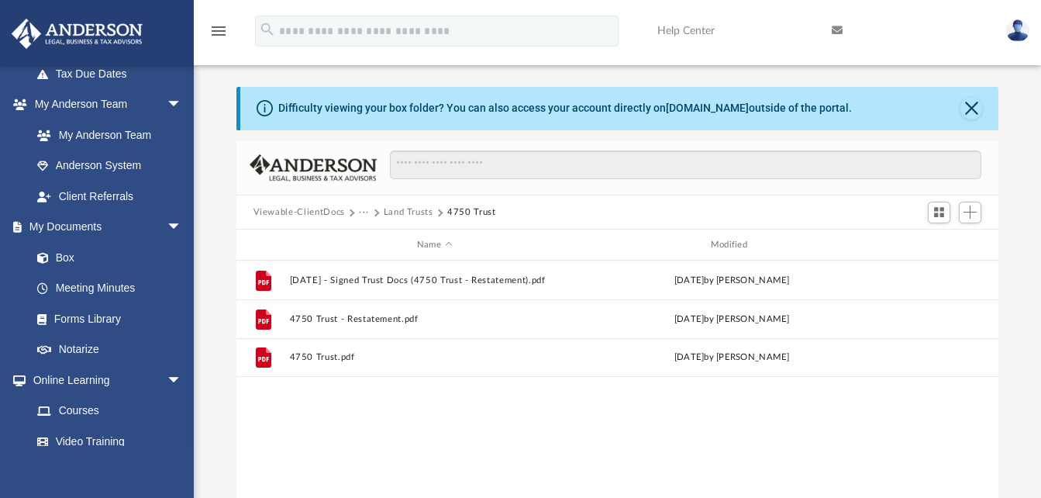
click at [388, 212] on button "Land Trusts" at bounding box center [409, 212] width 50 height 14
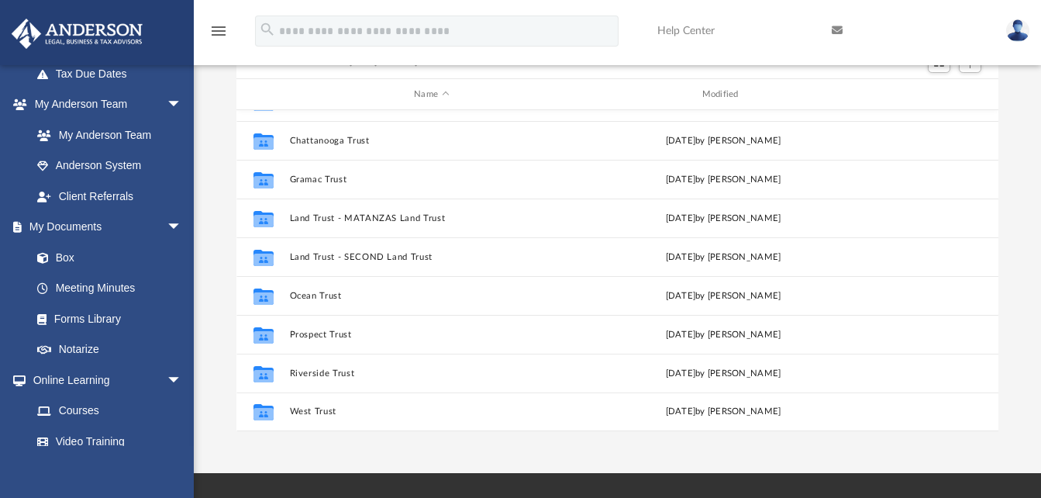
scroll to position [183, 0]
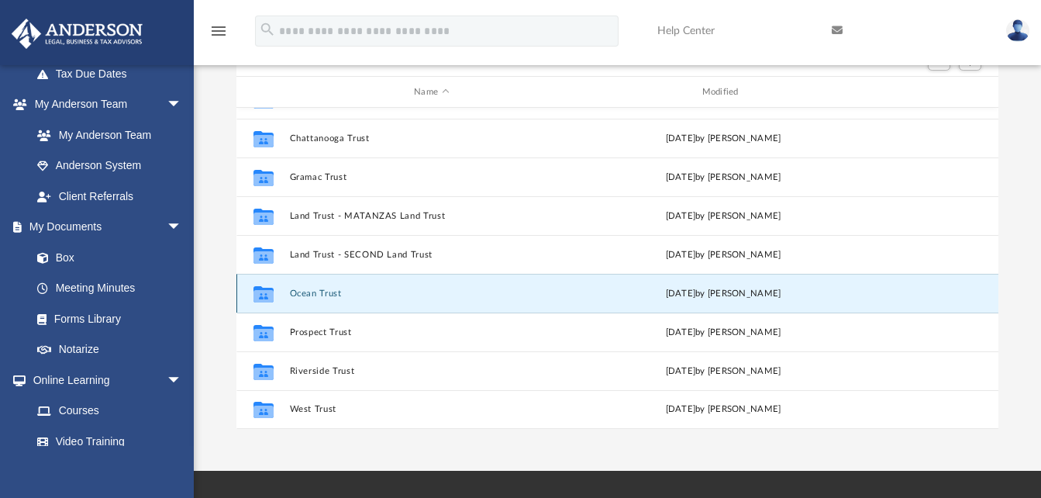
click at [313, 298] on button "Ocean Trust" at bounding box center [431, 293] width 285 height 10
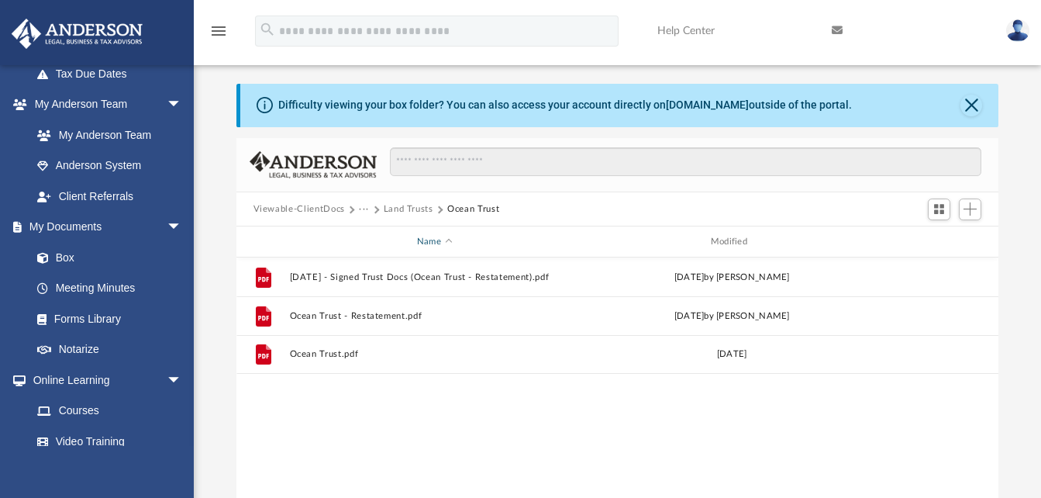
scroll to position [33, 0]
click at [404, 208] on button "Land Trusts" at bounding box center [409, 210] width 50 height 14
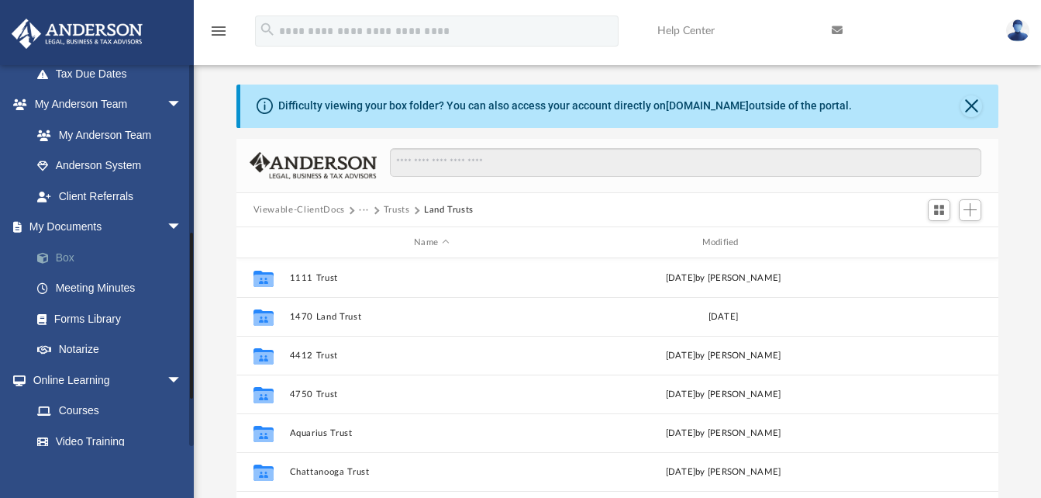
click at [67, 257] on link "Box" at bounding box center [114, 257] width 184 height 31
click at [976, 99] on button "Close" at bounding box center [971, 106] width 22 height 22
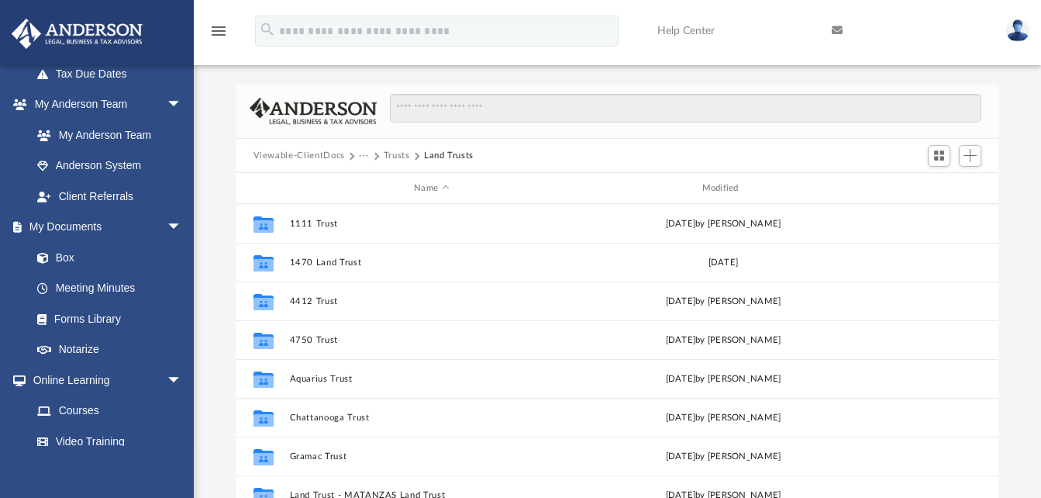
click at [297, 153] on button "Viewable-ClientDocs" at bounding box center [298, 156] width 91 height 14
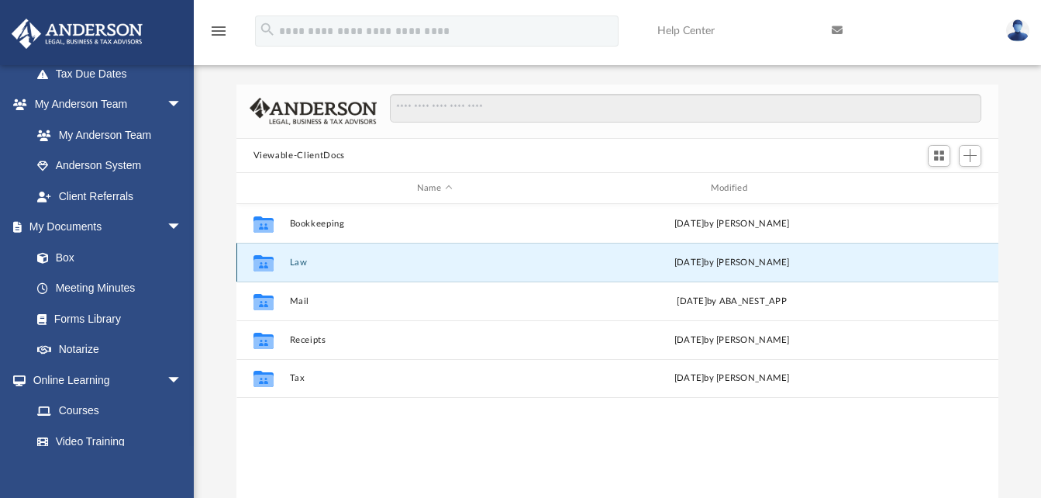
click at [291, 266] on button "Law" at bounding box center [434, 262] width 291 height 10
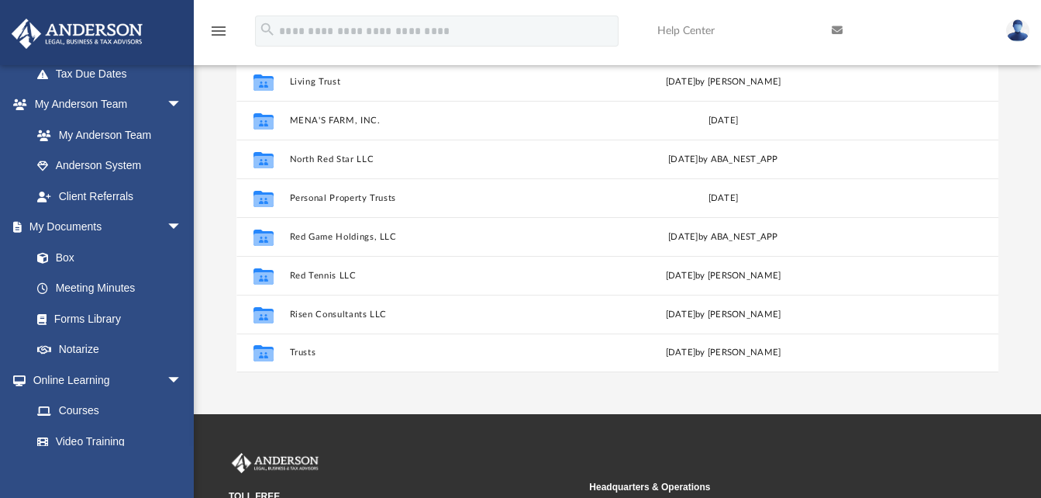
scroll to position [185, 0]
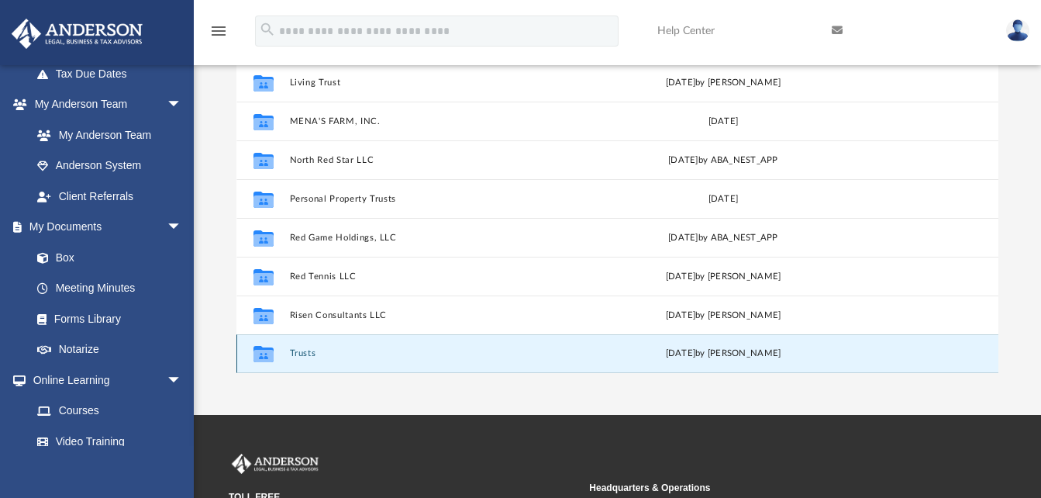
drag, startPoint x: 299, startPoint y: 351, endPoint x: 312, endPoint y: 354, distance: 13.5
drag, startPoint x: 312, startPoint y: 354, endPoint x: 291, endPoint y: 351, distance: 21.9
click at [291, 351] on button "Trusts" at bounding box center [431, 354] width 285 height 10
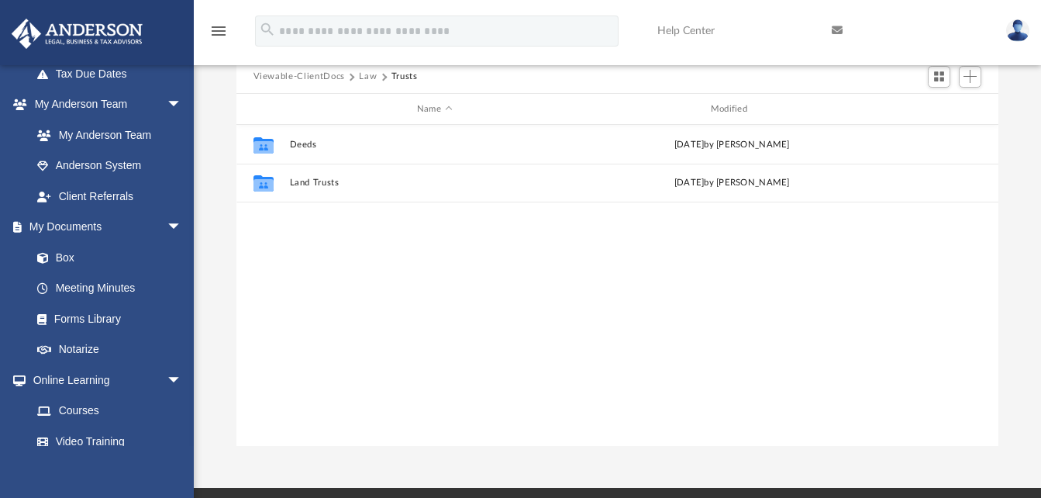
scroll to position [112, 0]
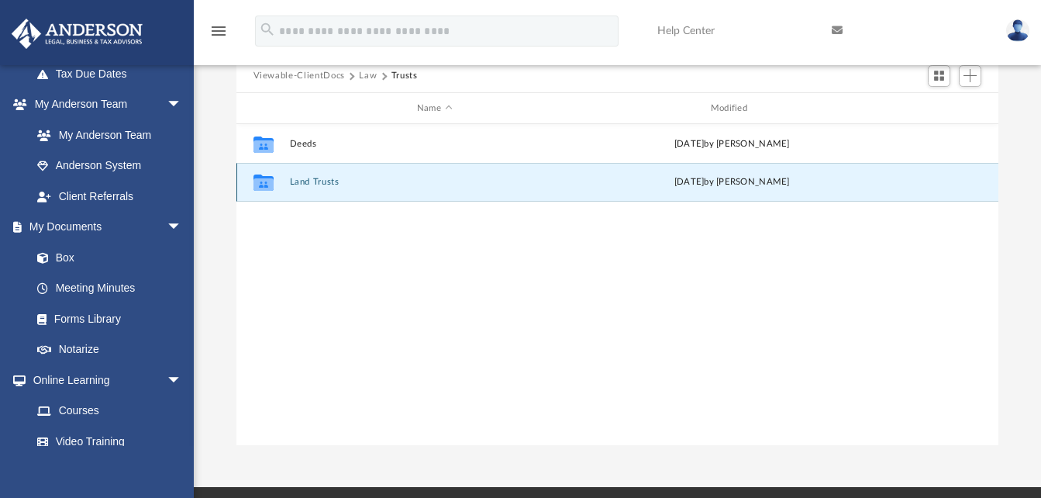
click at [313, 181] on button "Land Trusts" at bounding box center [434, 183] width 291 height 10
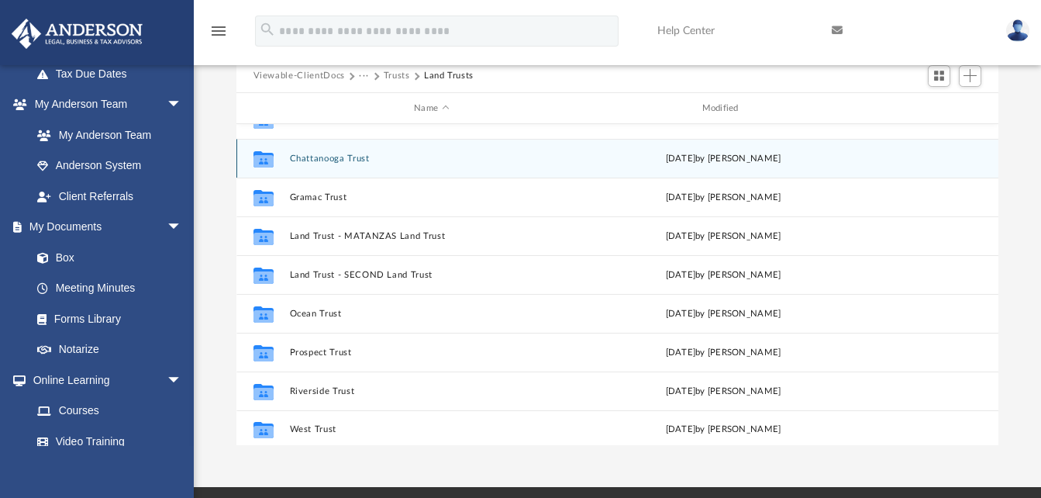
scroll to position [178, 0]
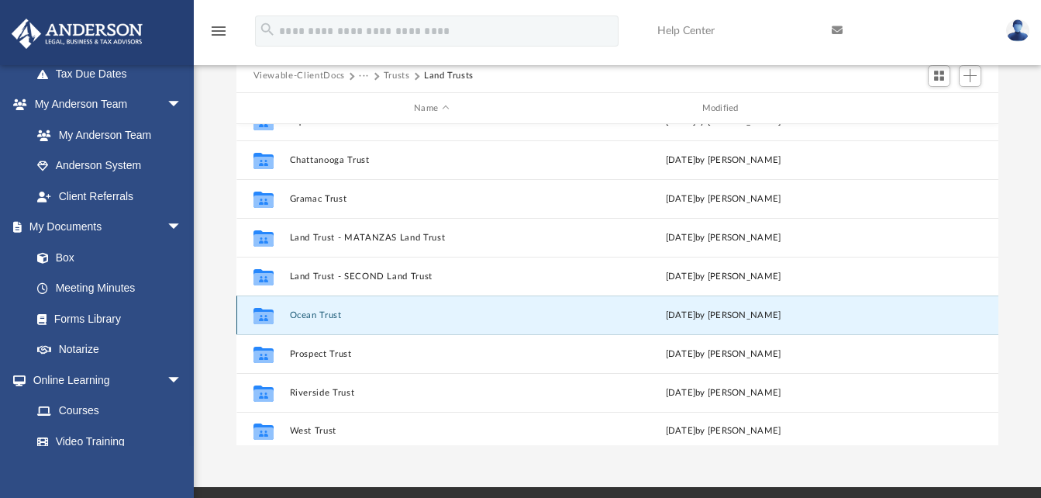
click at [315, 310] on button "Ocean Trust" at bounding box center [431, 315] width 285 height 10
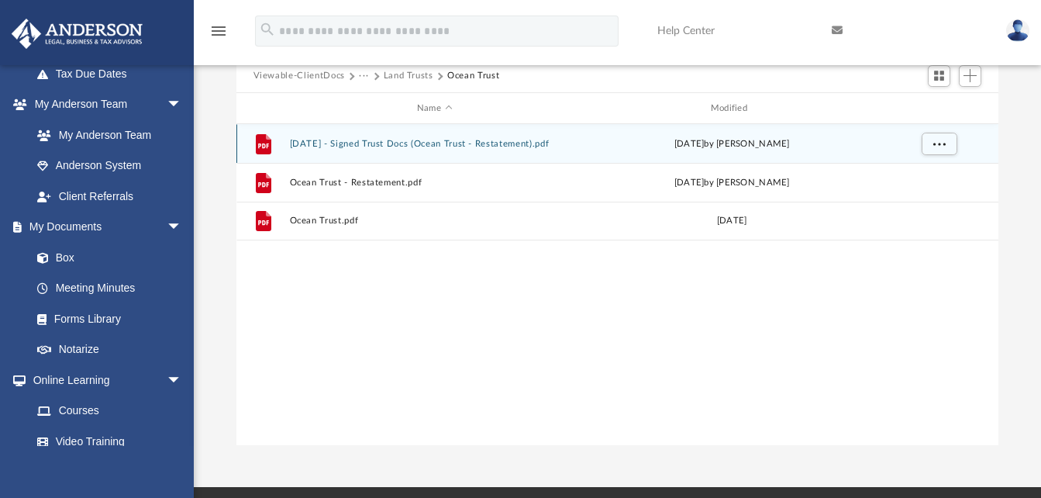
scroll to position [0, 0]
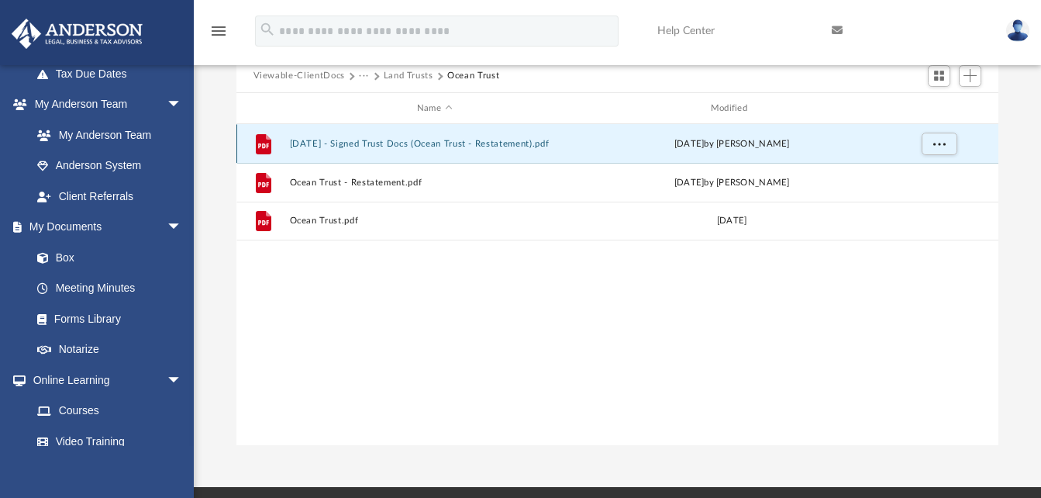
click at [408, 145] on button "2024.01.26 - Signed Trust Docs (Ocean Trust - Restatement).pdf" at bounding box center [434, 144] width 291 height 10
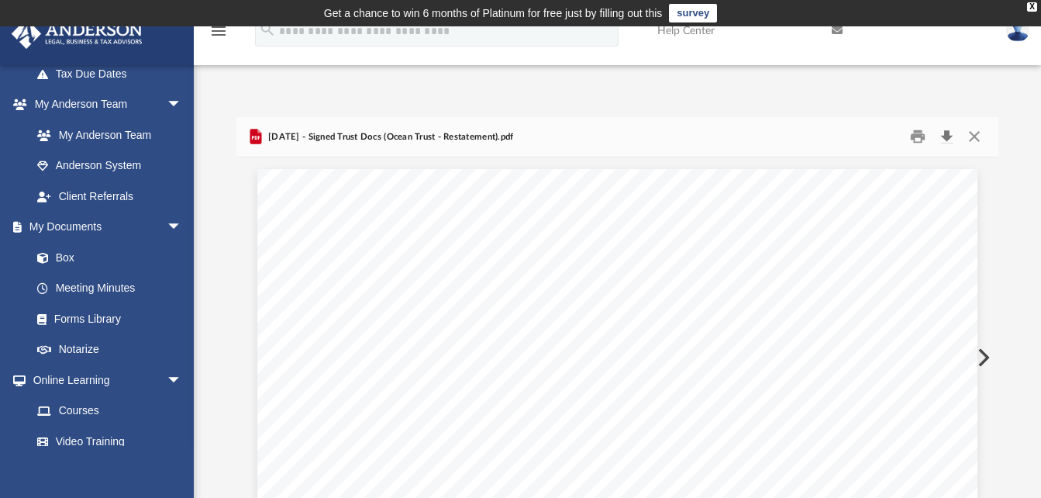
click at [943, 138] on button "Download" at bounding box center [947, 137] width 28 height 24
click at [978, 131] on button "Close" at bounding box center [974, 137] width 28 height 24
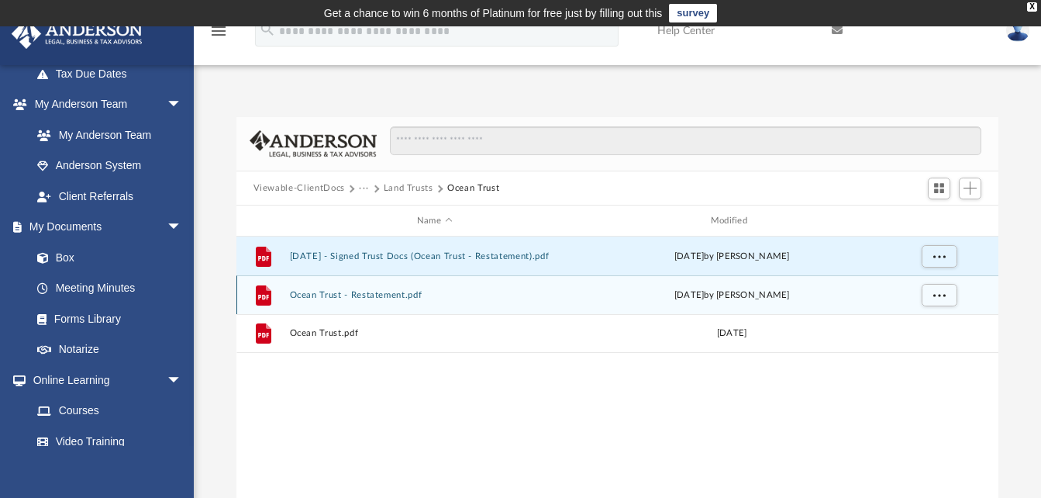
click at [414, 310] on div "File Ocean Trust - Restatement.pdf Fri Jan 26 2024 by Lucianne Castillo" at bounding box center [617, 294] width 763 height 39
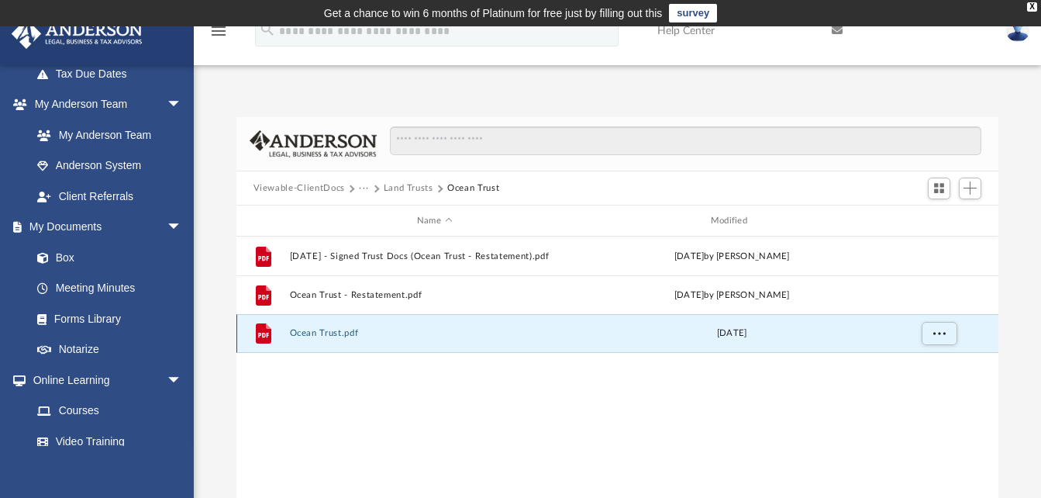
click at [312, 332] on button "Ocean Trust.pdf" at bounding box center [434, 334] width 291 height 10
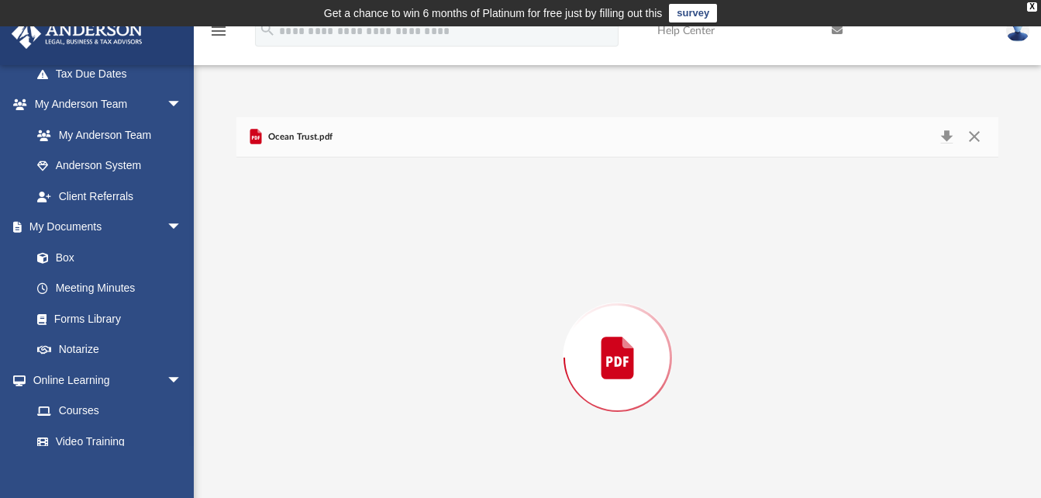
scroll to position [60, 0]
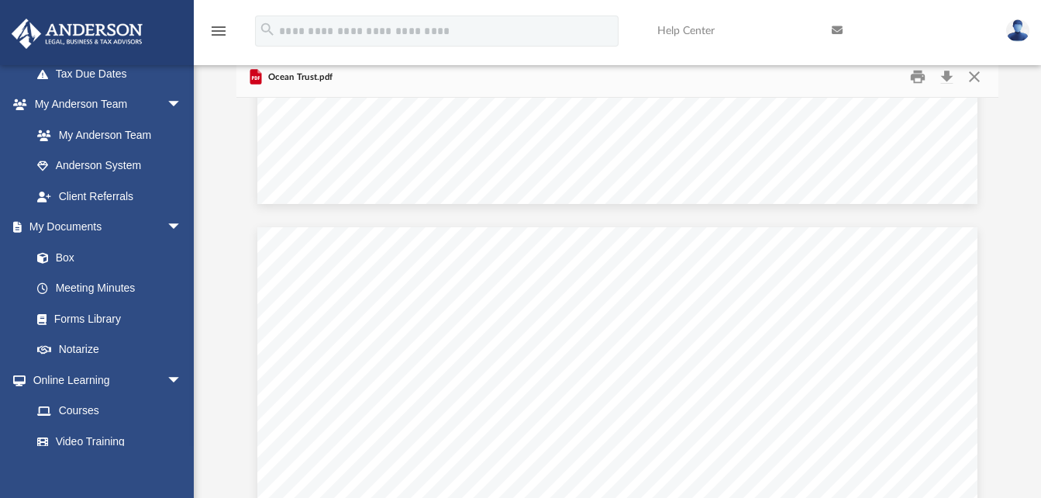
click at [521, 348] on span "_____________________" at bounding box center [477, 349] width 136 height 13
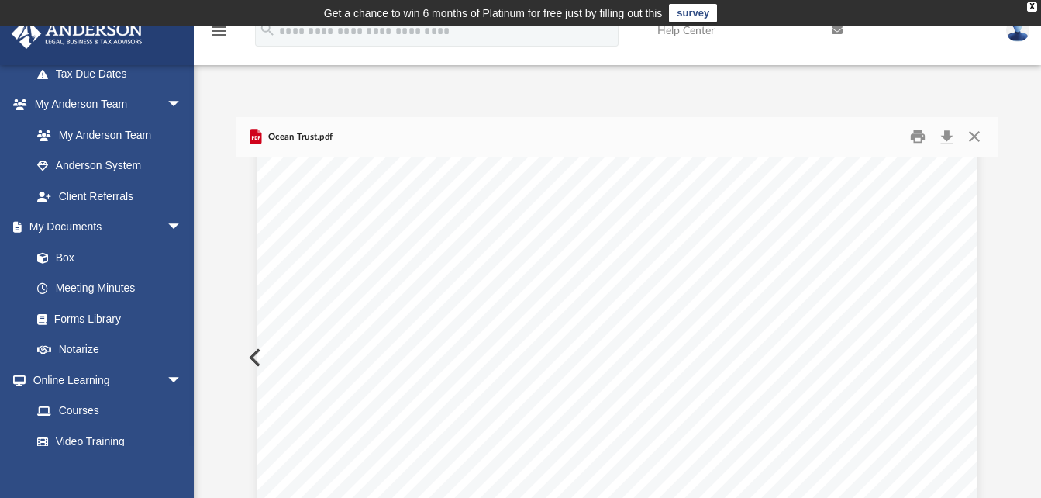
scroll to position [0, 0]
click at [947, 138] on button "Download" at bounding box center [947, 137] width 28 height 24
